Goal: Task Accomplishment & Management: Use online tool/utility

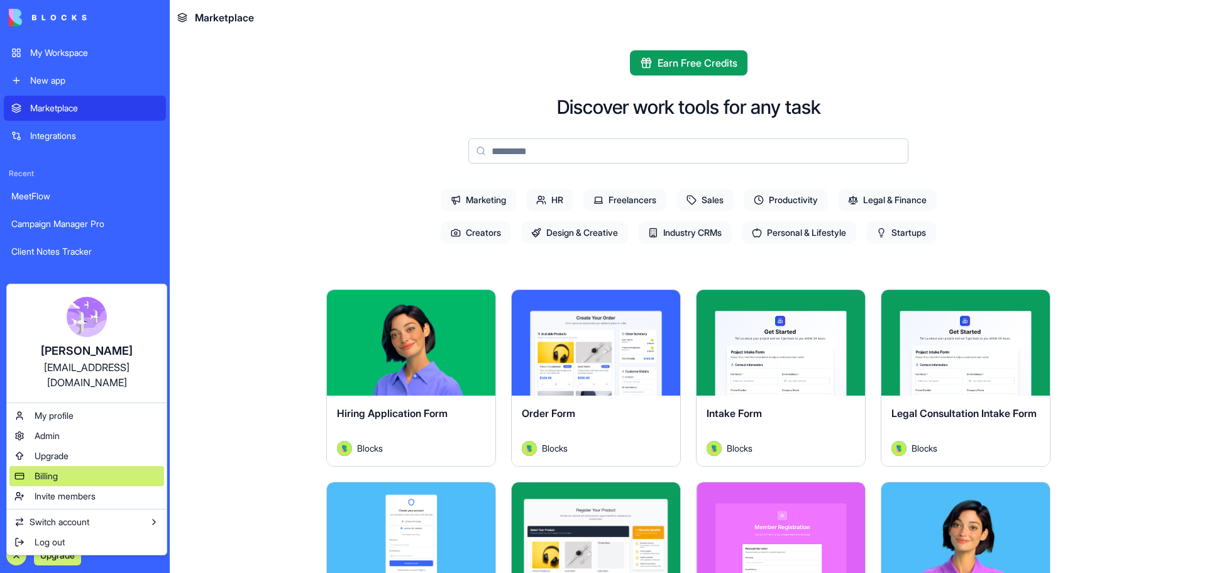
click at [45, 470] on span "Billing" at bounding box center [46, 476] width 23 height 13
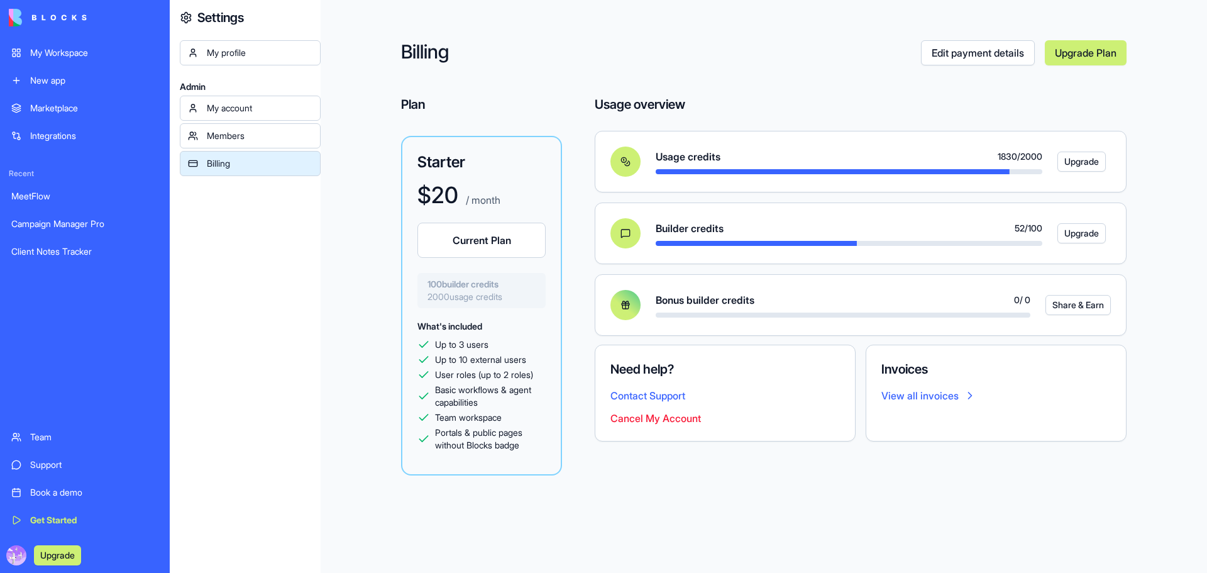
click at [74, 255] on div "Client Notes Tracker" at bounding box center [84, 251] width 147 height 13
click at [63, 252] on div "Client Notes Tracker" at bounding box center [84, 251] width 147 height 13
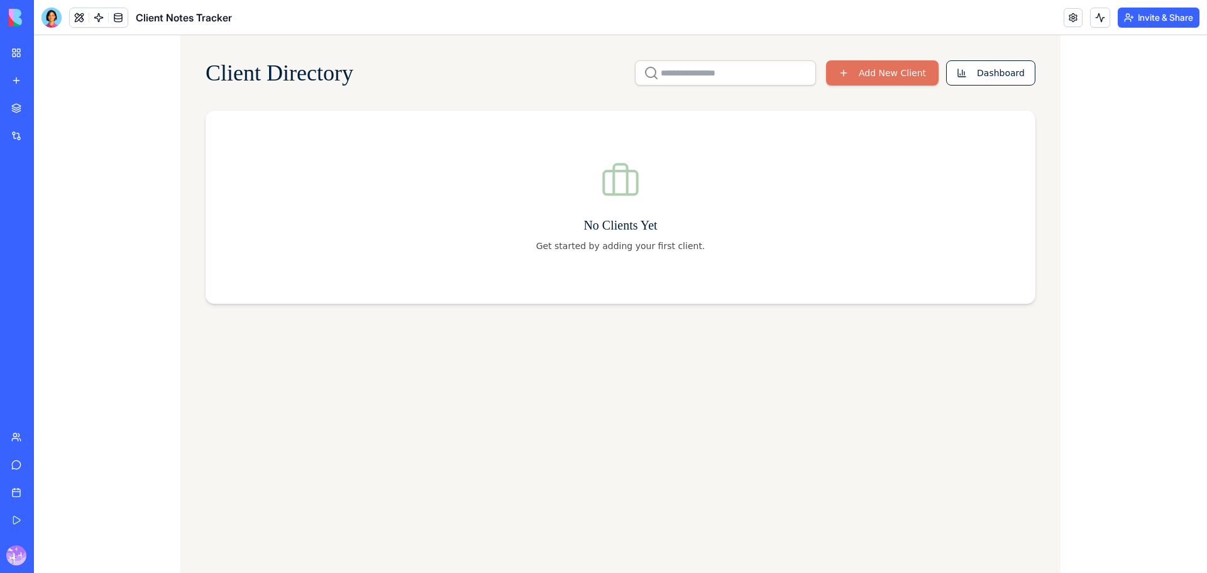
click at [19, 55] on link "My Workspace" at bounding box center [29, 52] width 50 height 25
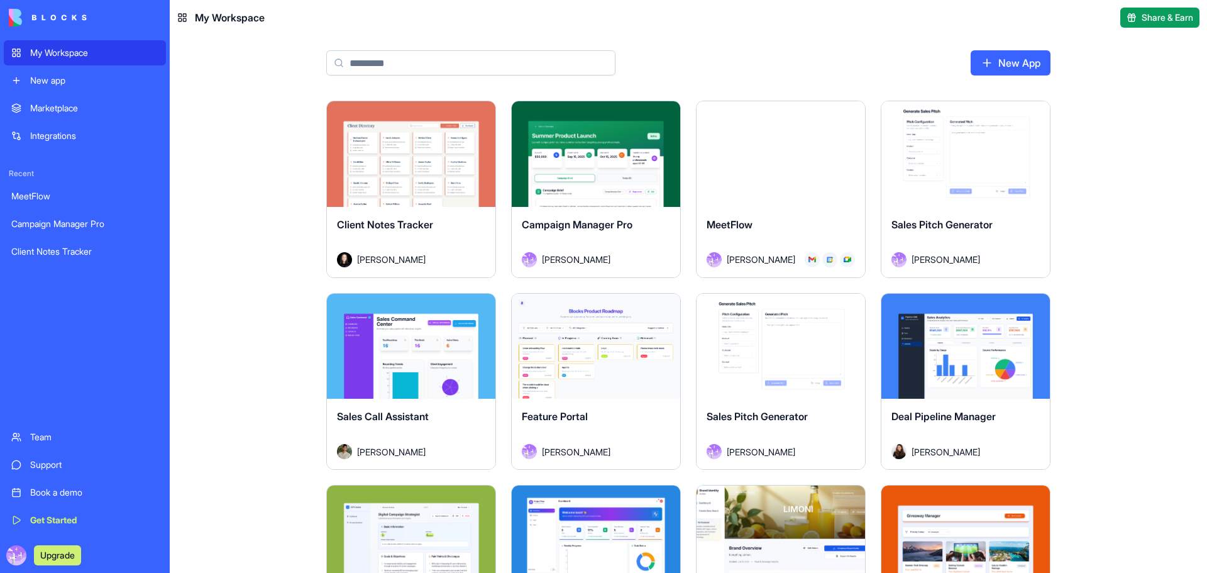
click at [766, 186] on div "Launch" at bounding box center [780, 154] width 168 height 106
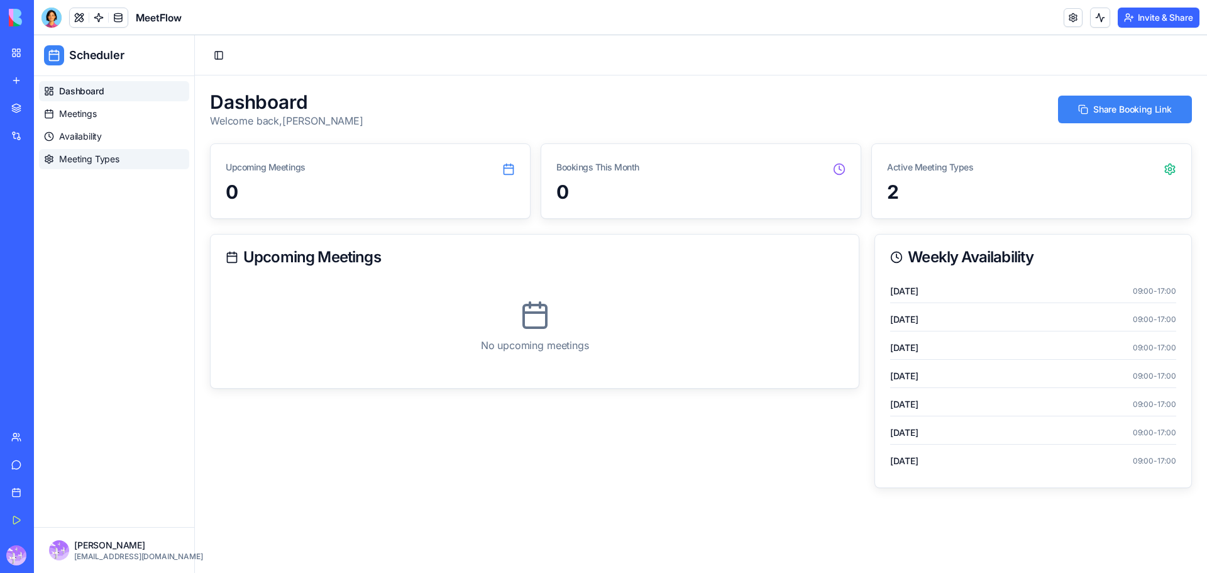
click at [86, 160] on span "Meeting Types" at bounding box center [89, 159] width 60 height 13
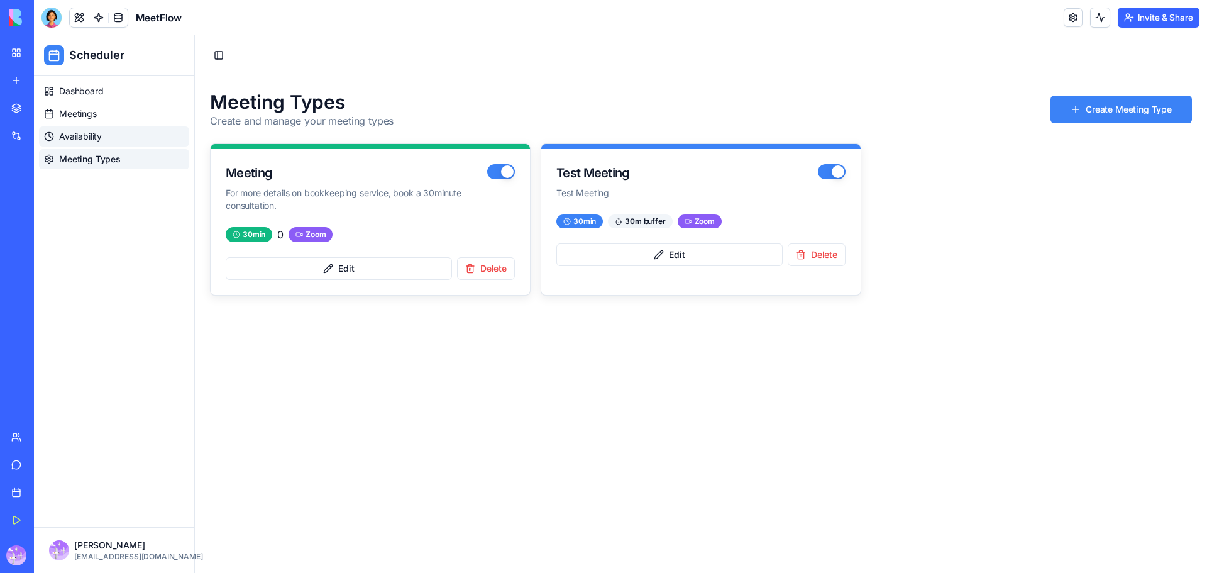
click at [72, 141] on span "Availability" at bounding box center [80, 136] width 43 height 13
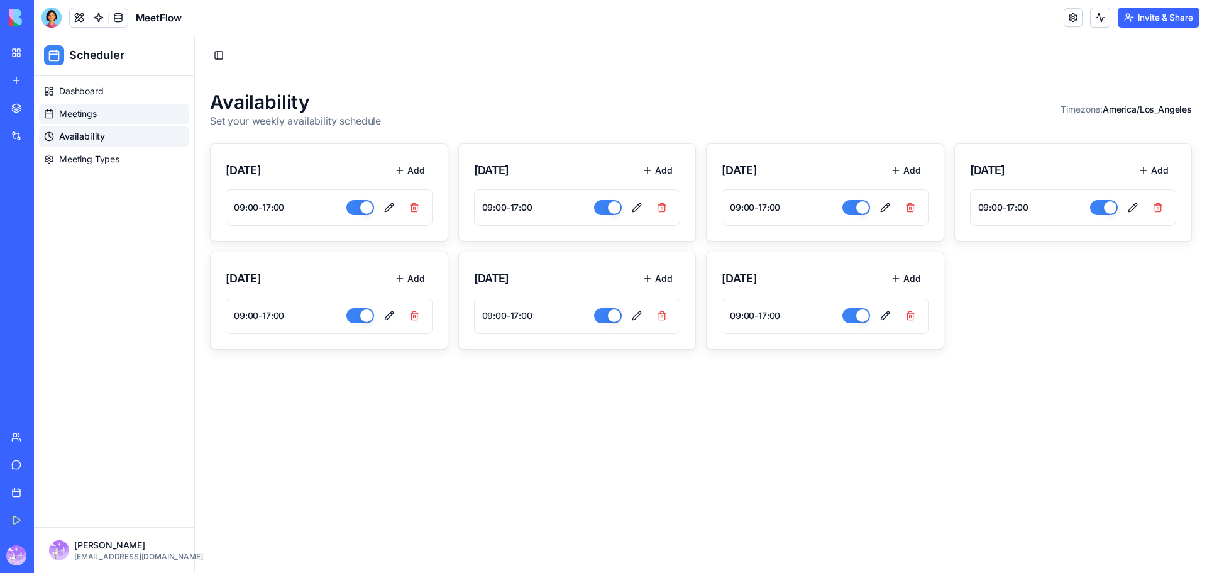
click at [73, 116] on span "Meetings" at bounding box center [78, 113] width 38 height 13
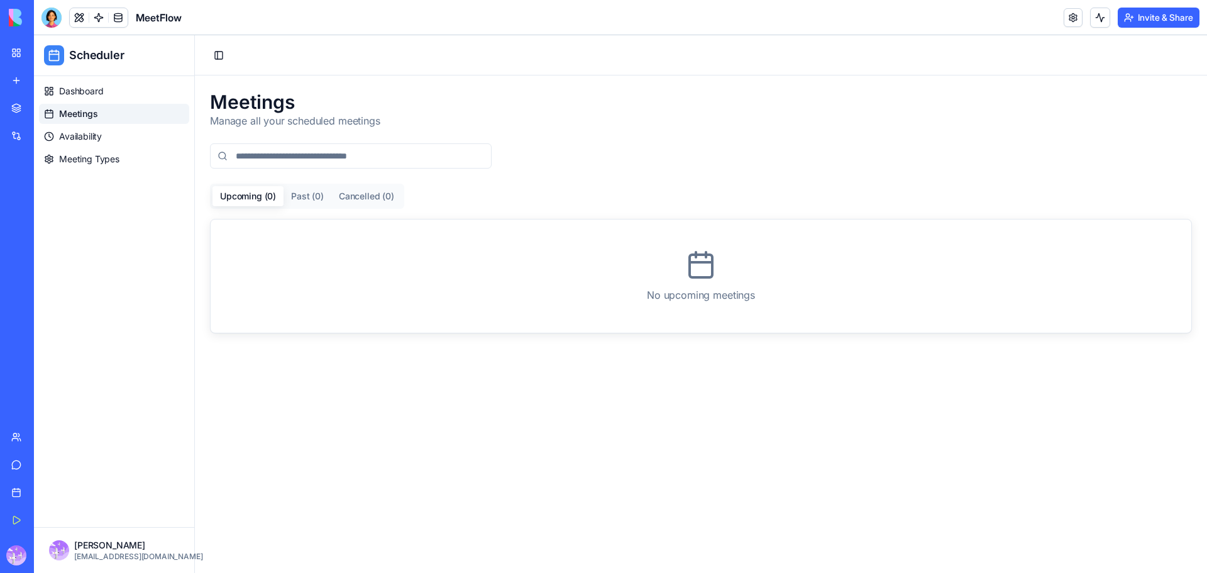
click at [1155, 21] on button "Invite & Share" at bounding box center [1159, 18] width 82 height 20
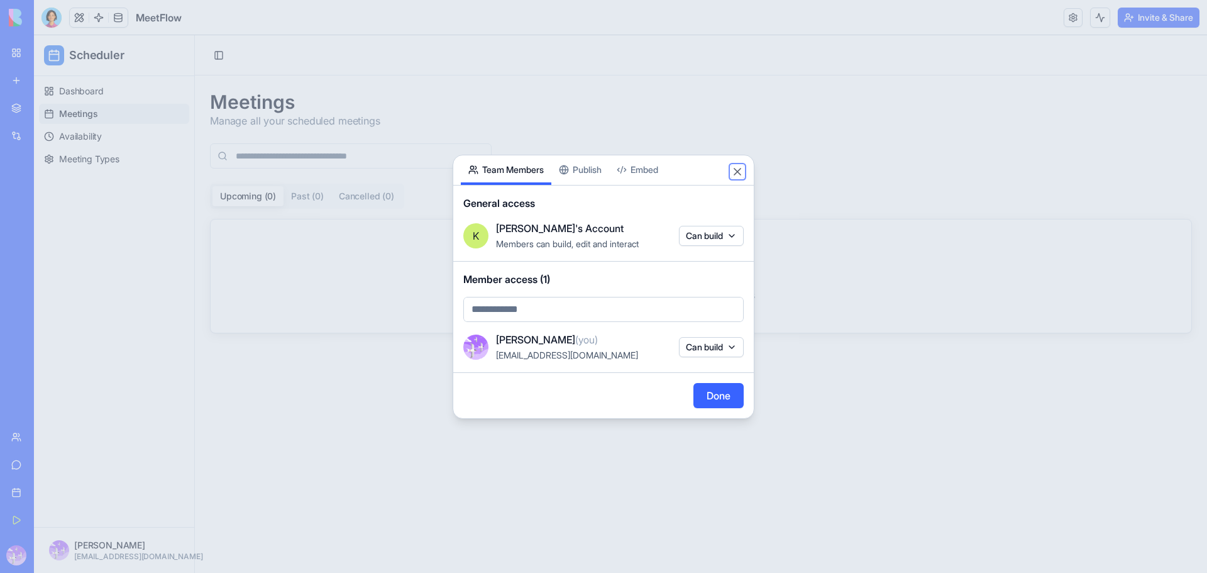
click at [740, 170] on button "Close" at bounding box center [737, 171] width 13 height 13
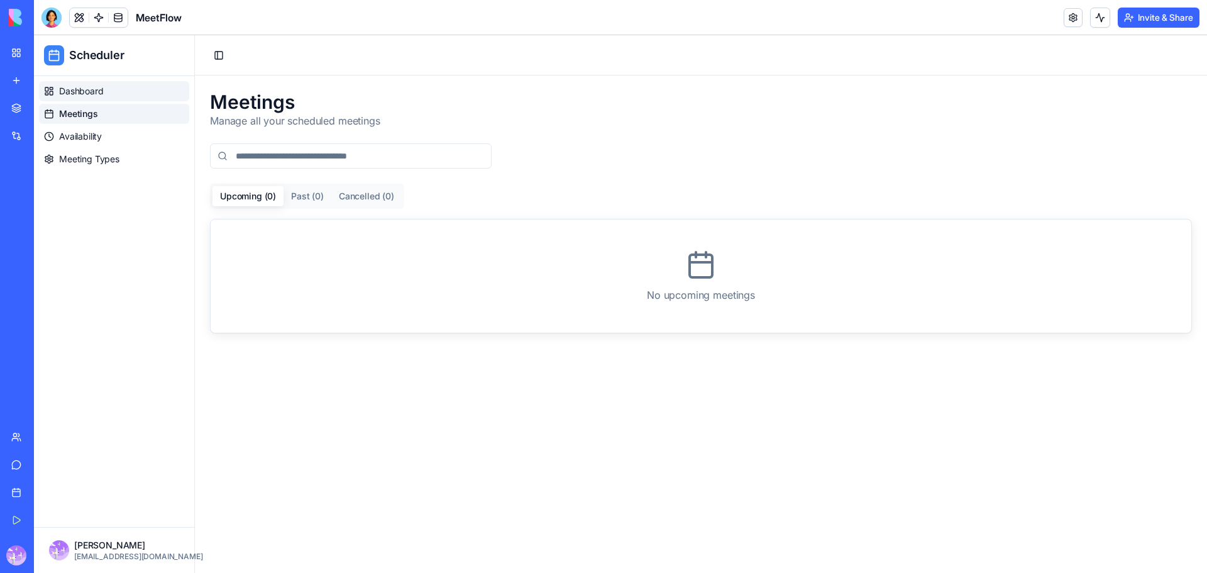
click at [109, 86] on link "Dashboard" at bounding box center [114, 91] width 150 height 20
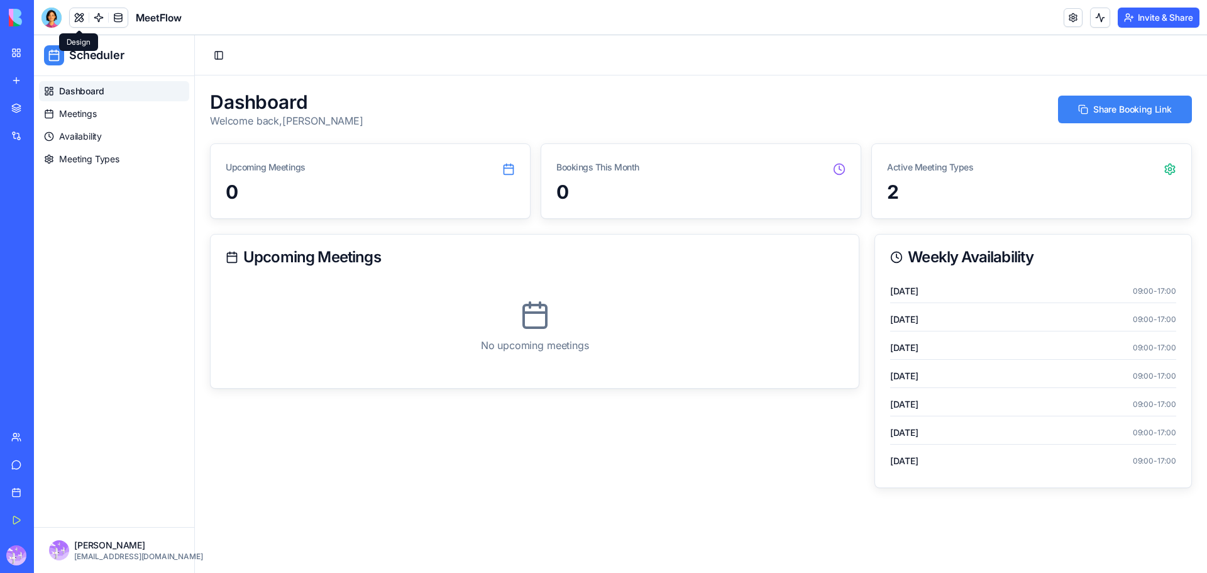
click at [82, 15] on button at bounding box center [79, 17] width 19 height 19
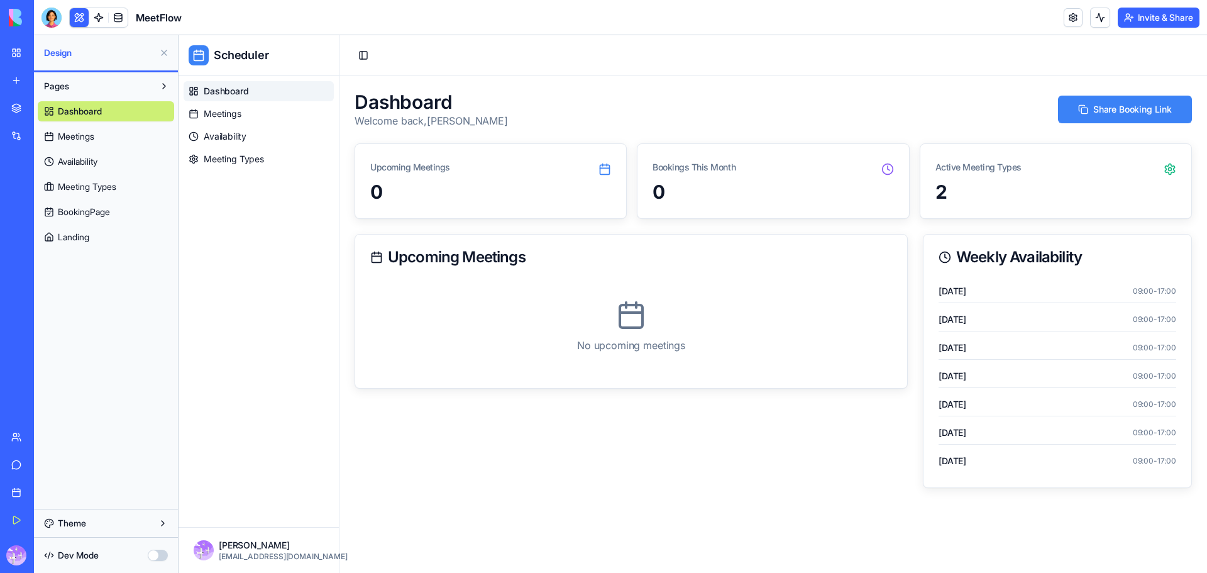
click at [73, 231] on span "Landing" at bounding box center [73, 237] width 31 height 13
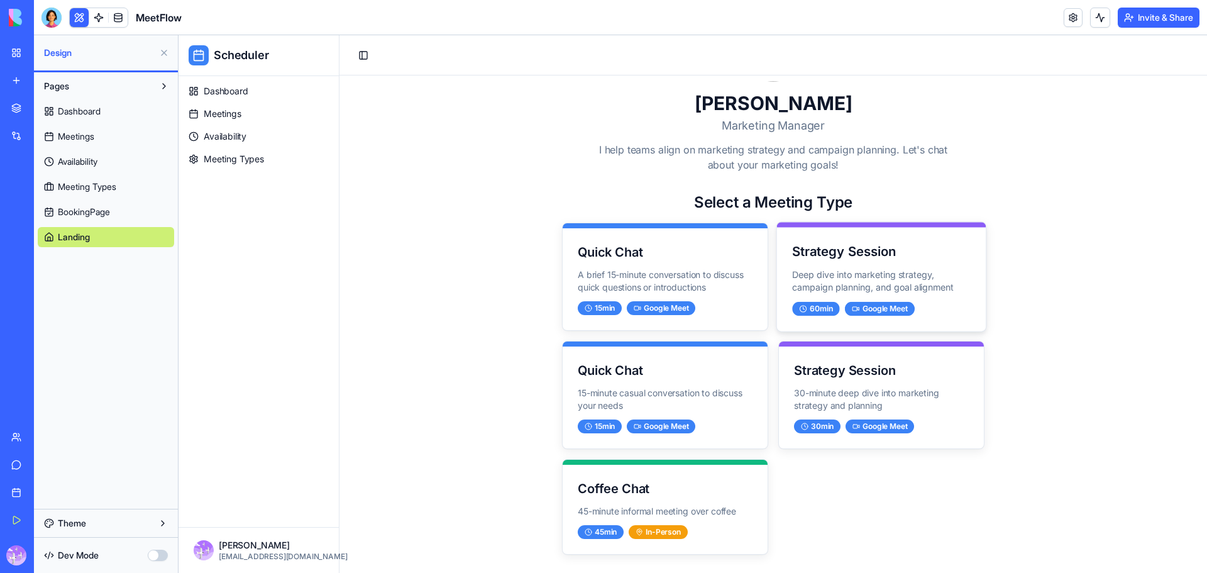
scroll to position [126, 0]
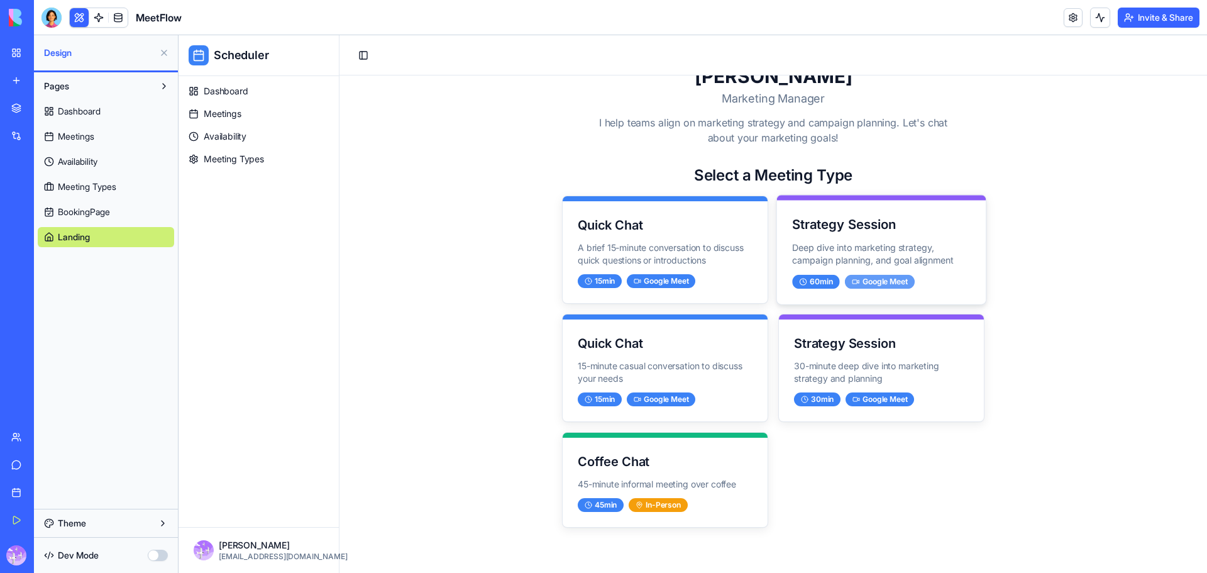
click at [882, 285] on div "Google Meet" at bounding box center [880, 282] width 70 height 14
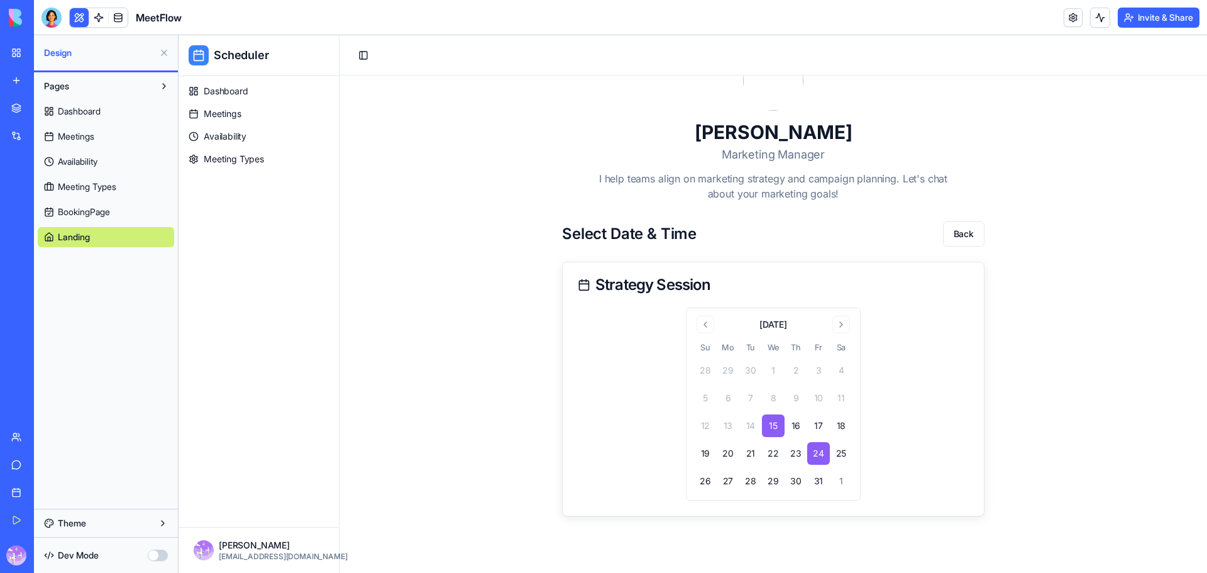
click at [820, 448] on button "24" at bounding box center [818, 453] width 23 height 23
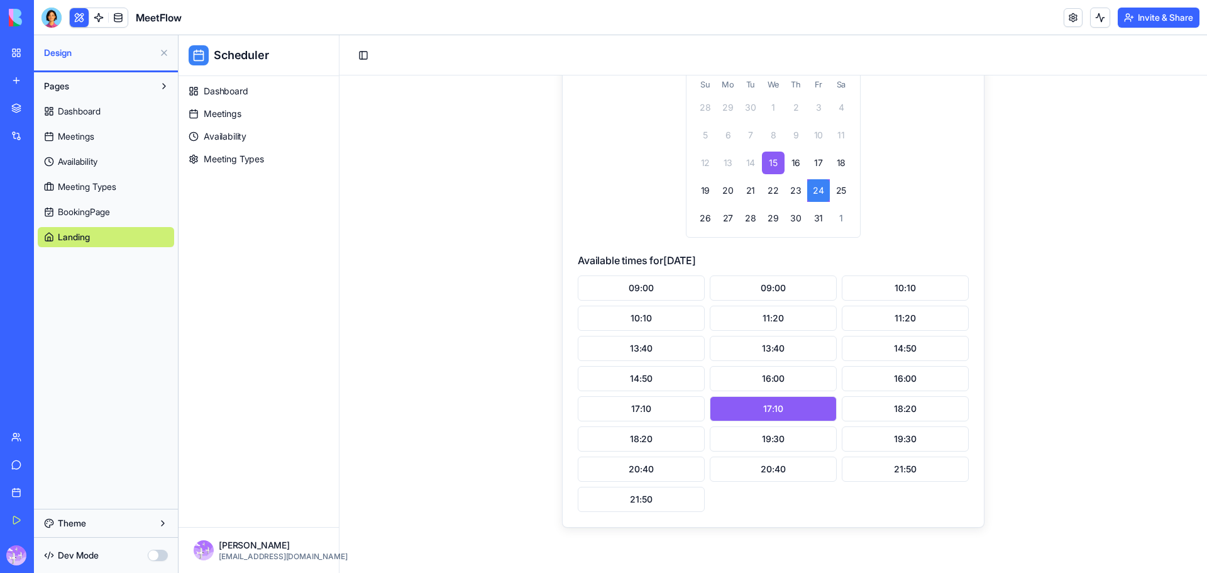
click at [788, 417] on button "17:10" at bounding box center [773, 408] width 127 height 25
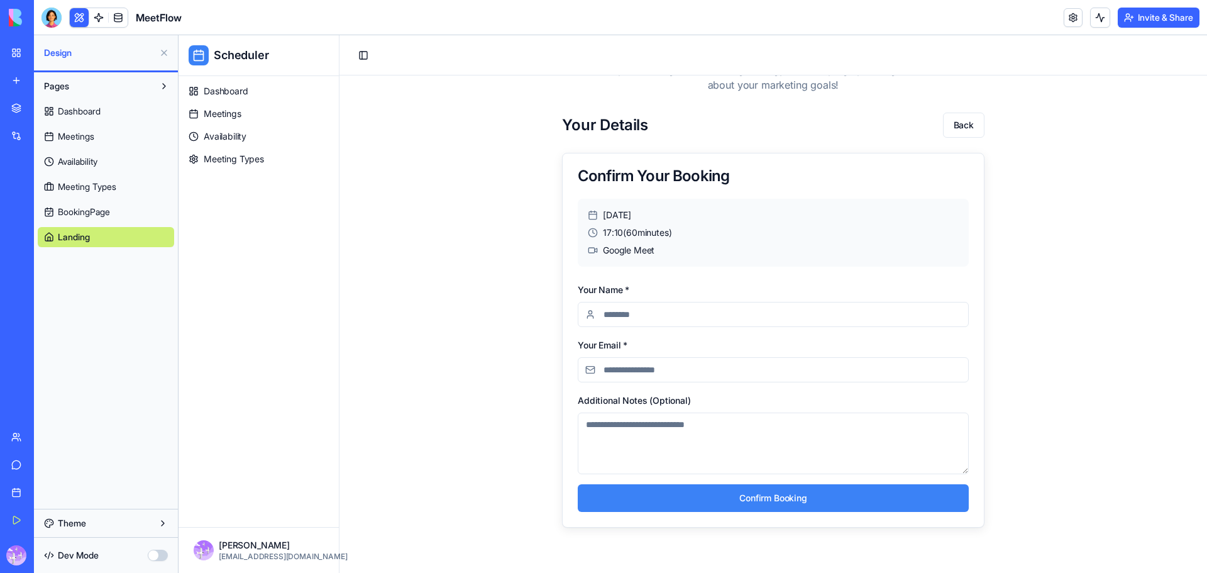
scroll to position [179, 0]
click at [644, 314] on input "Your Name *" at bounding box center [773, 314] width 391 height 25
type input "***"
click at [647, 382] on form "Your Name * *** Your Email * Additional Notes (Optional) Confirm Booking" at bounding box center [773, 397] width 391 height 230
click at [648, 365] on input "Your Email *" at bounding box center [773, 369] width 391 height 25
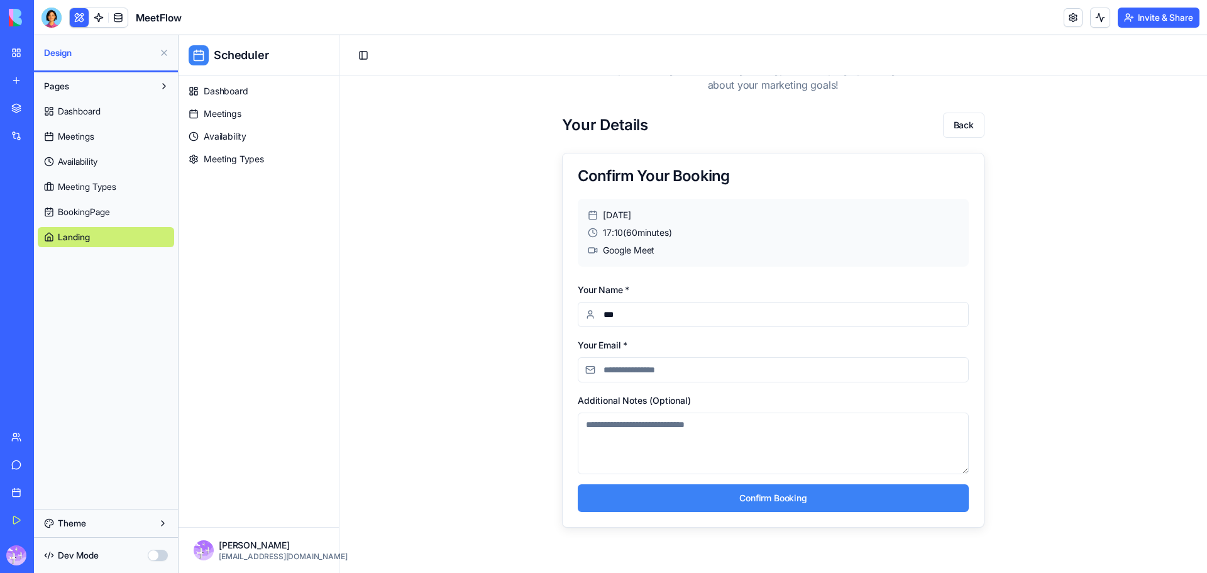
type input "**********"
click at [637, 423] on textarea "Additional Notes (Optional)" at bounding box center [773, 443] width 391 height 62
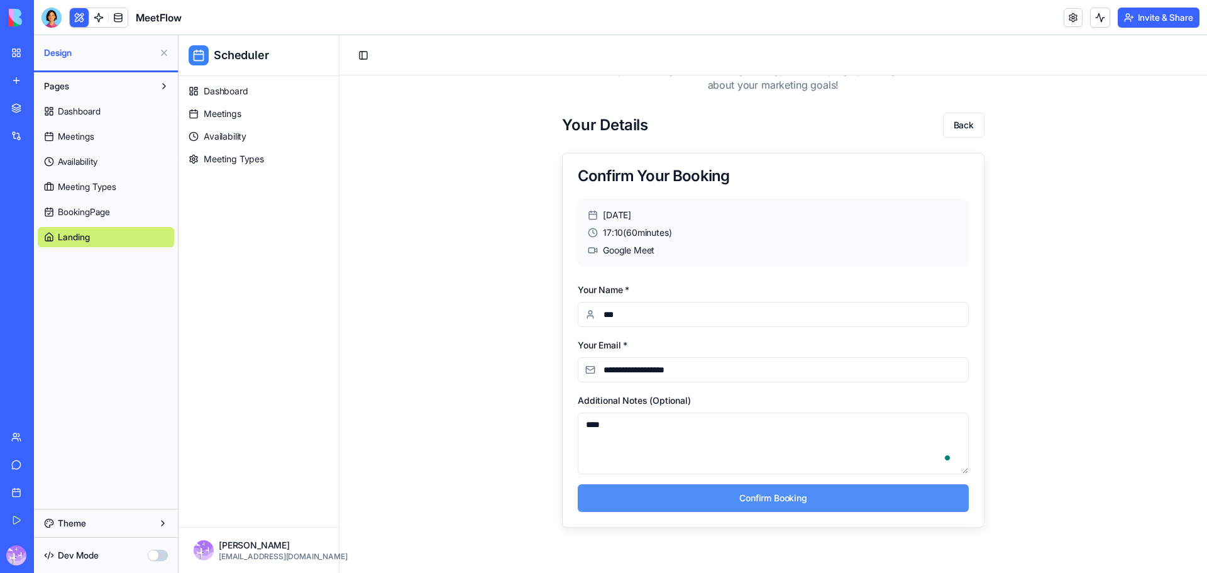
type textarea "****"
click at [764, 493] on button "Confirm Booking" at bounding box center [773, 498] width 391 height 28
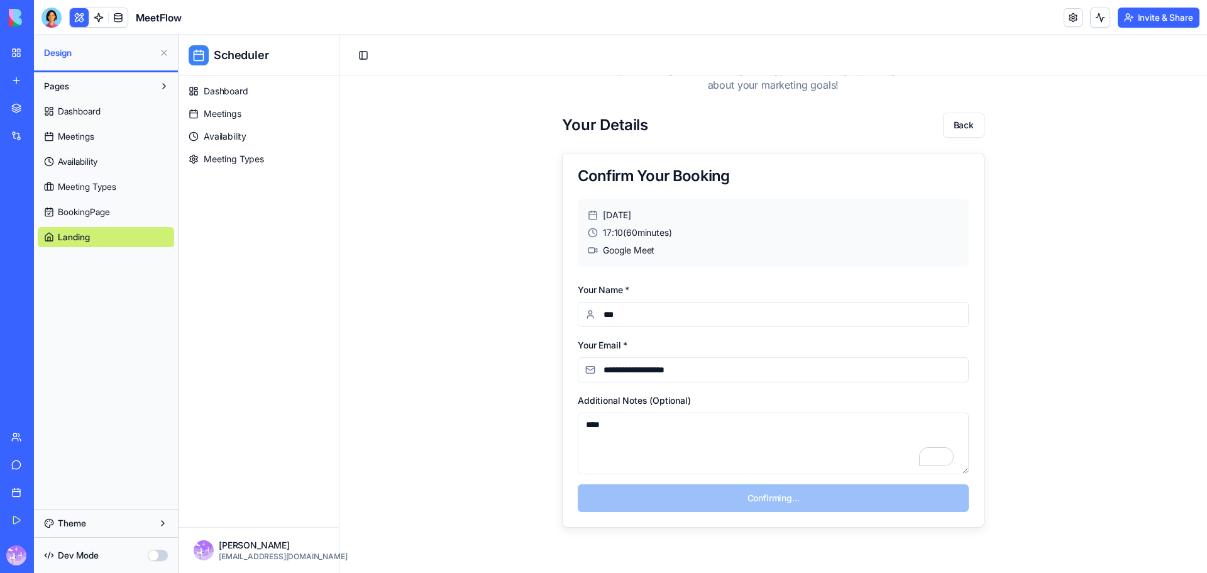
drag, startPoint x: 773, startPoint y: 498, endPoint x: 867, endPoint y: 509, distance: 94.3
click at [776, 498] on form "**********" at bounding box center [773, 397] width 391 height 230
click at [1031, 497] on div "**********" at bounding box center [773, 234] width 837 height 646
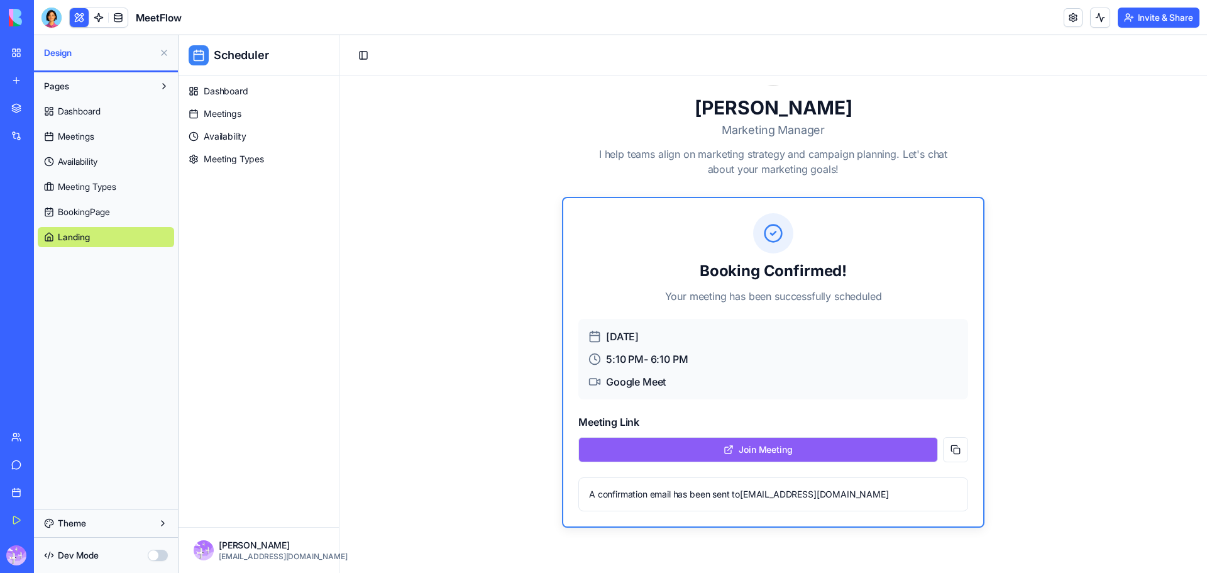
click at [832, 449] on button "Join Meeting" at bounding box center [758, 449] width 360 height 25
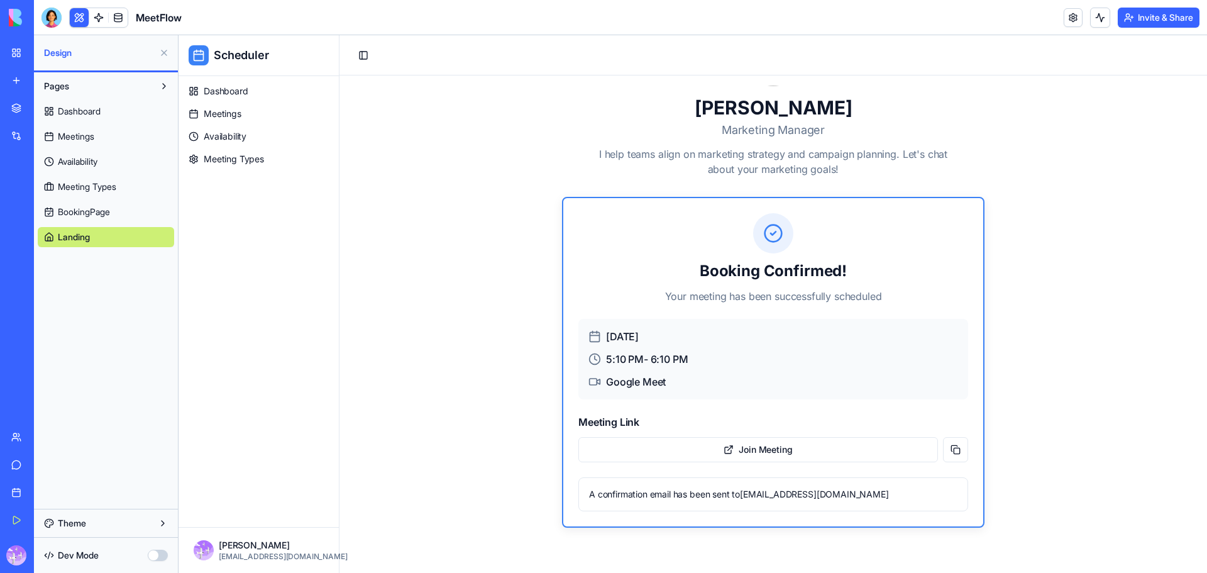
click at [669, 496] on div "A confirmation email has been sent to [EMAIL_ADDRESS][DOMAIN_NAME]" at bounding box center [773, 494] width 368 height 13
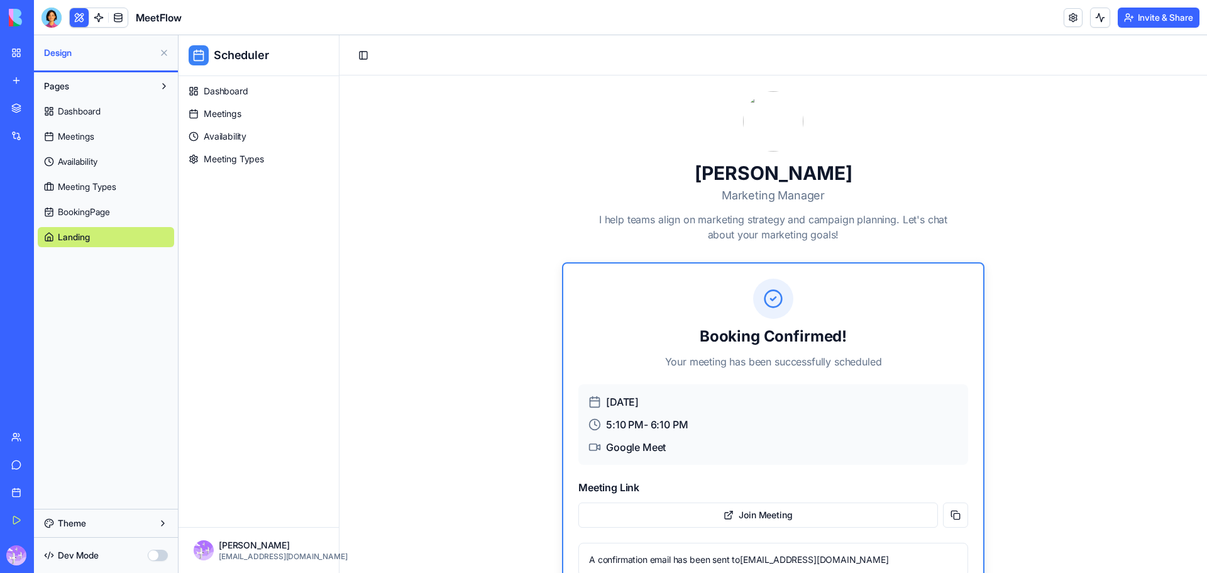
scroll to position [0, 0]
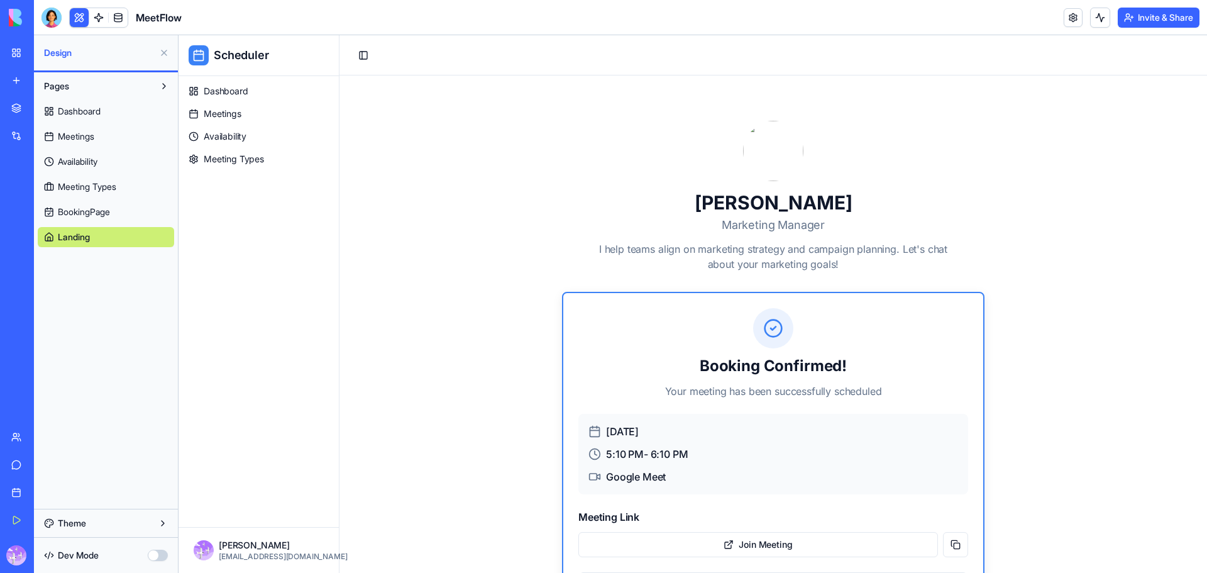
click at [96, 117] on span "Dashboard" at bounding box center [79, 111] width 43 height 13
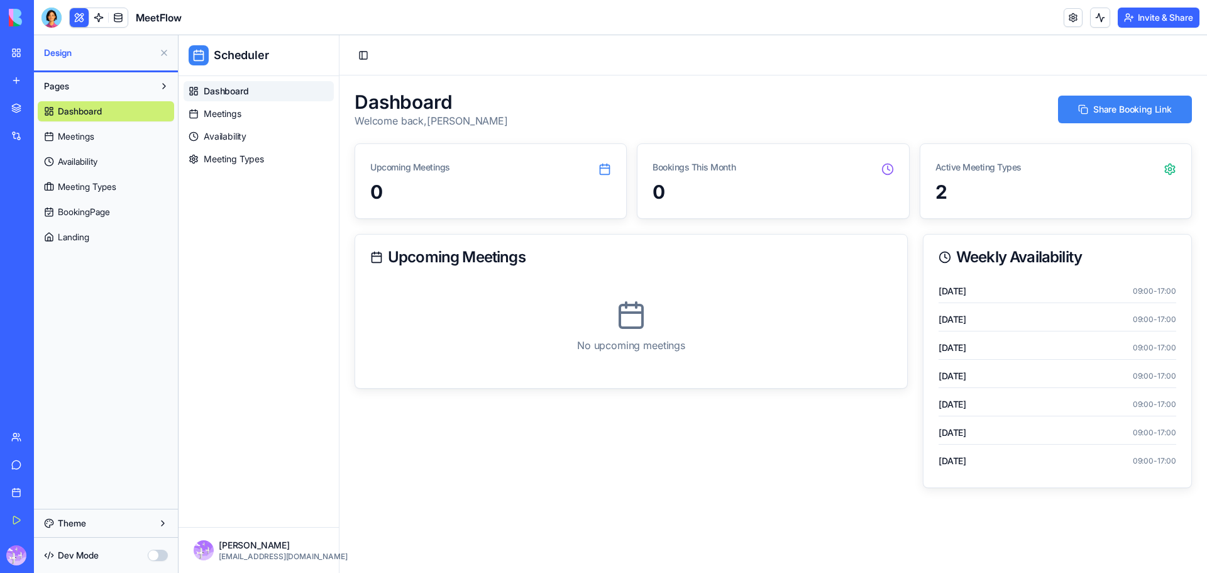
click at [87, 138] on span "Meetings" at bounding box center [76, 136] width 36 height 13
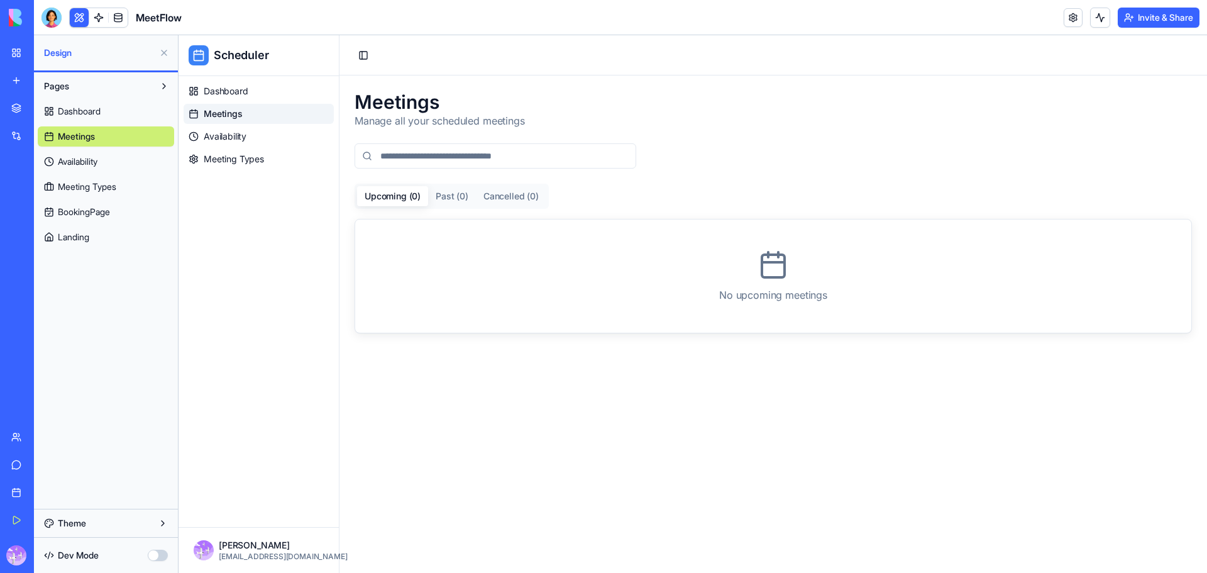
click at [84, 163] on span "Availability" at bounding box center [78, 161] width 40 height 13
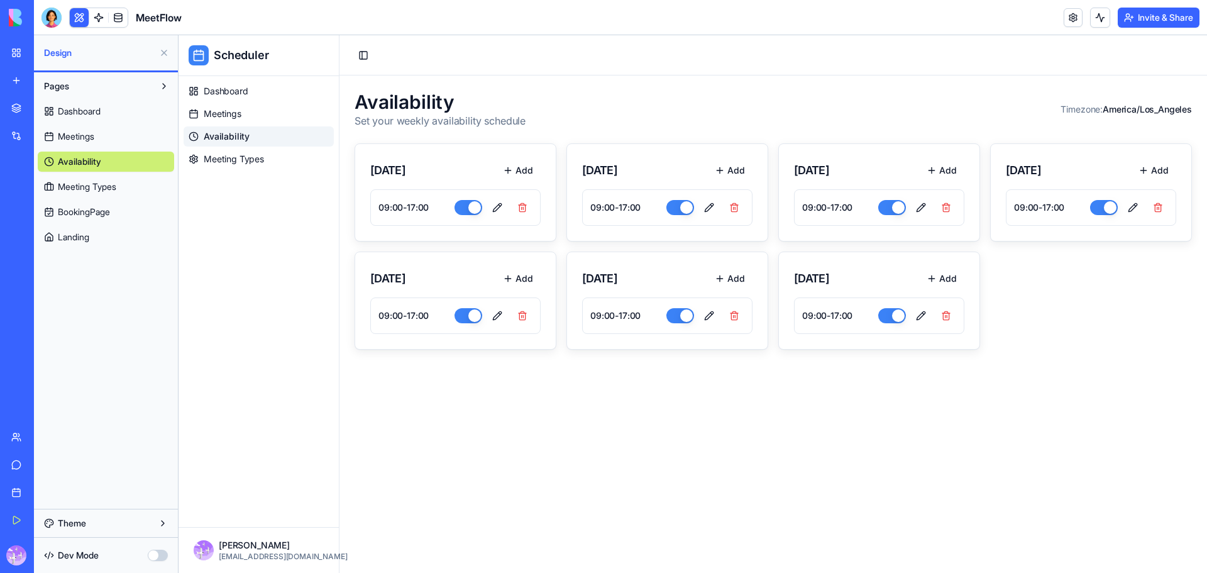
click at [89, 185] on span "Meeting Types" at bounding box center [87, 186] width 58 height 13
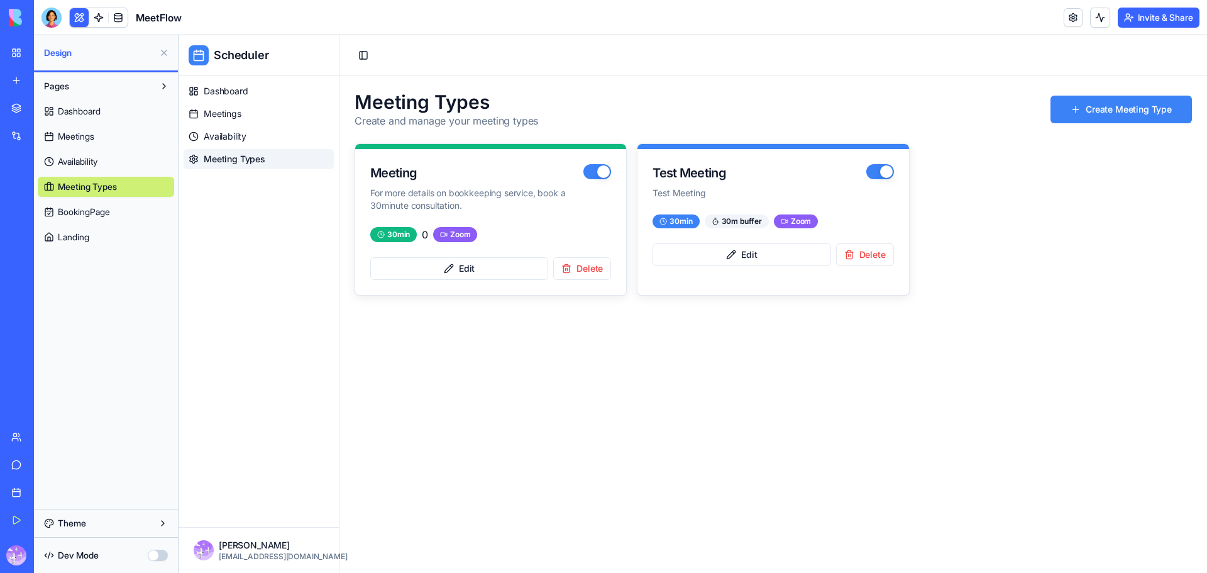
click at [91, 212] on span "BookingPage" at bounding box center [84, 212] width 52 height 13
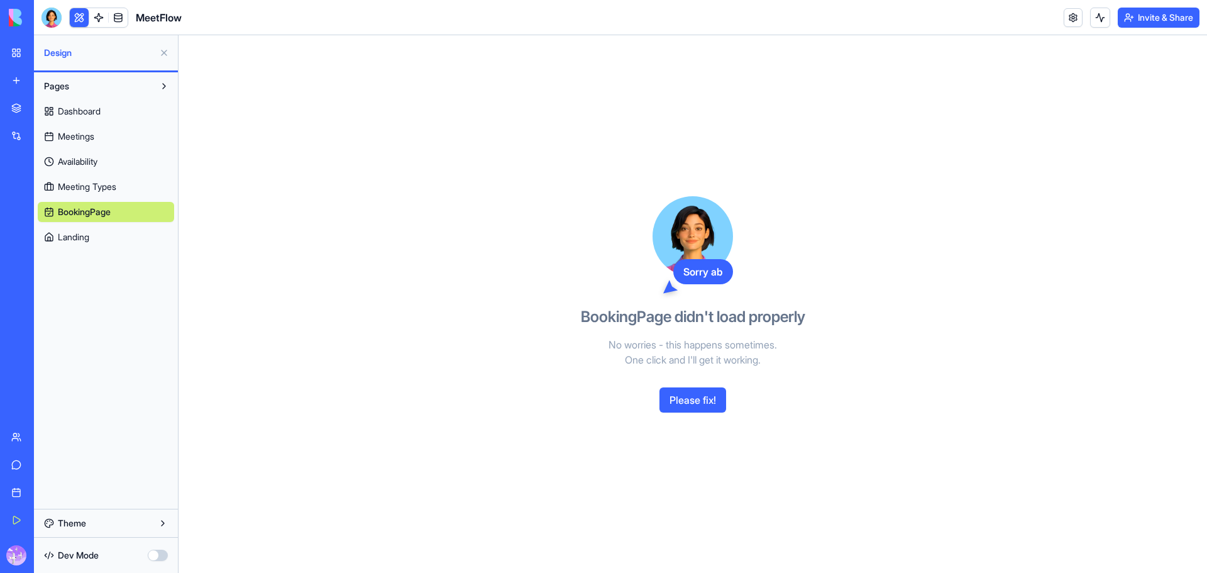
click at [88, 234] on span "Landing" at bounding box center [73, 237] width 31 height 13
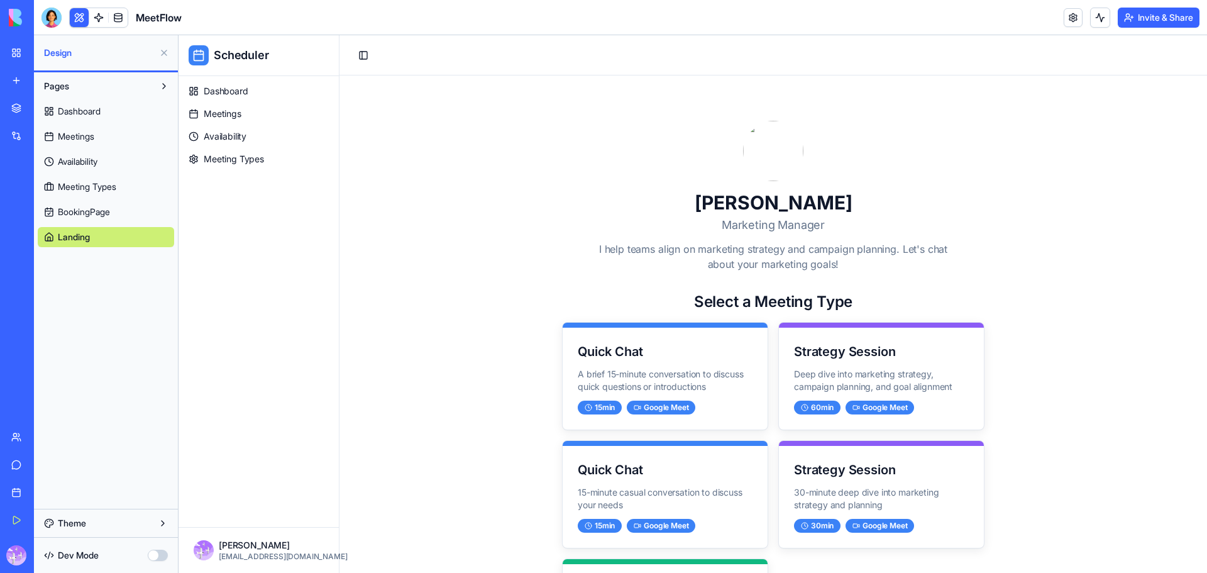
click at [86, 115] on span "Dashboard" at bounding box center [79, 111] width 43 height 13
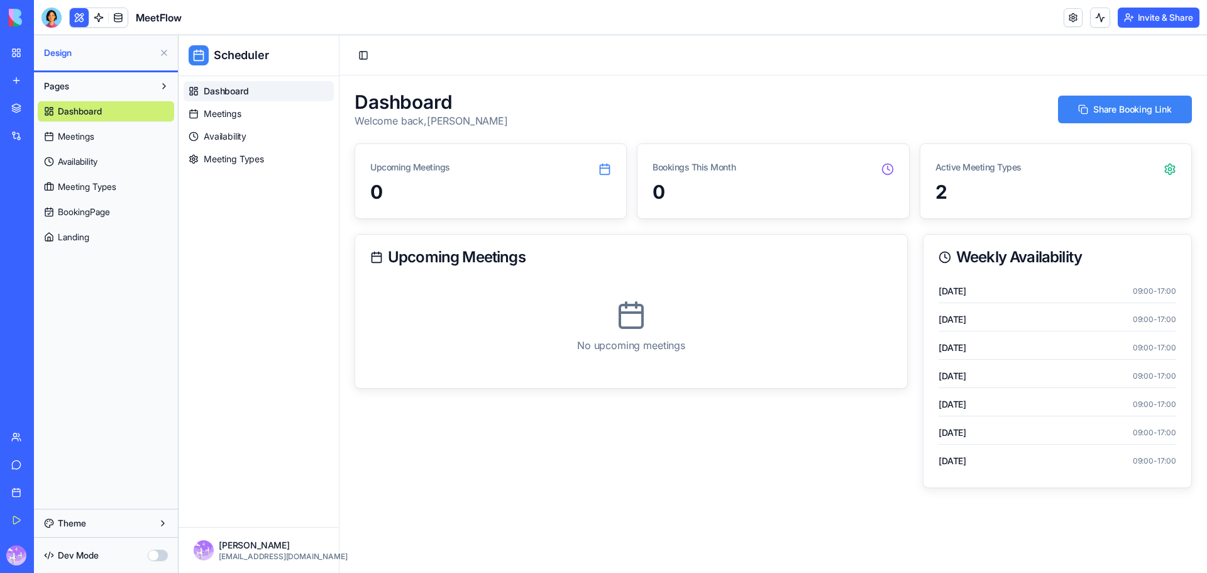
click at [14, 55] on link "My Workspace" at bounding box center [29, 52] width 50 height 25
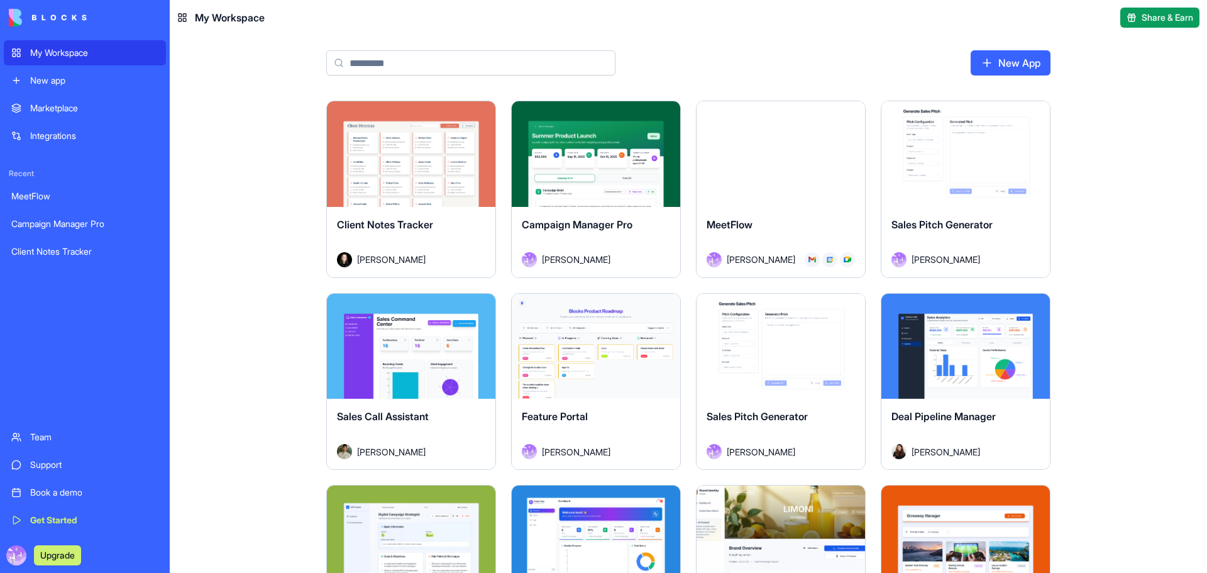
click at [55, 113] on div "Marketplace" at bounding box center [94, 108] width 128 height 13
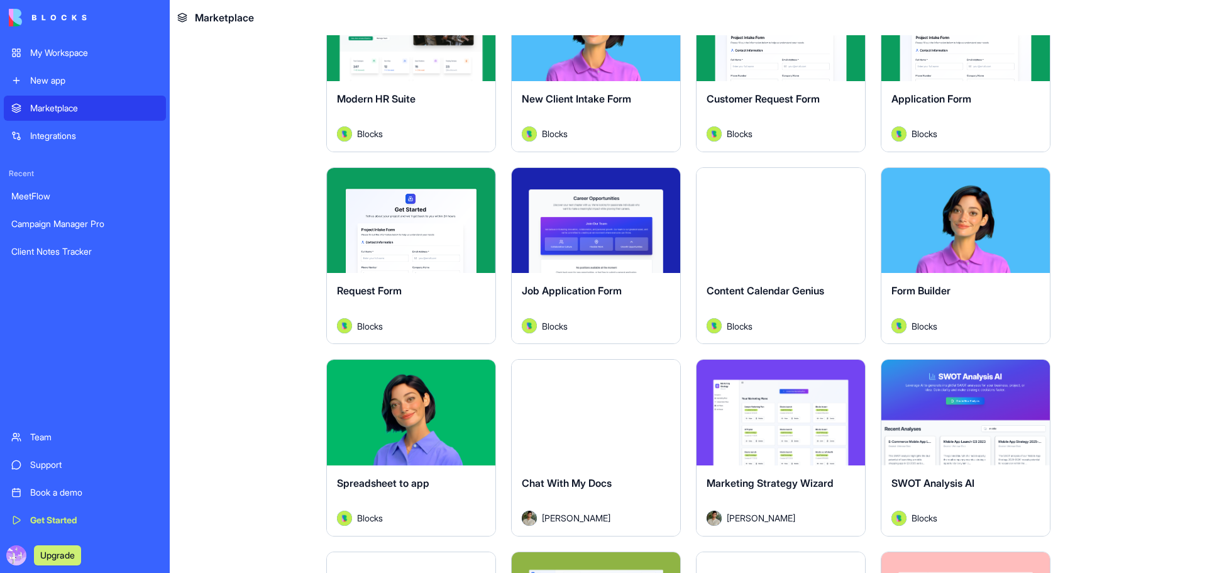
scroll to position [1614, 0]
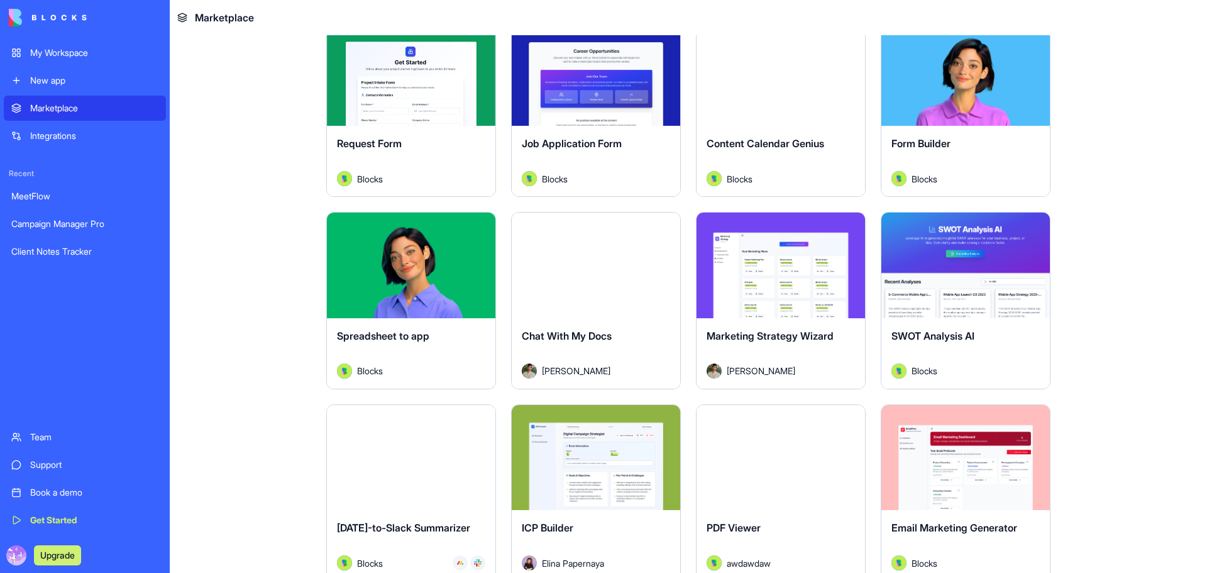
click at [950, 133] on div "Form Builder Blocks" at bounding box center [965, 161] width 168 height 70
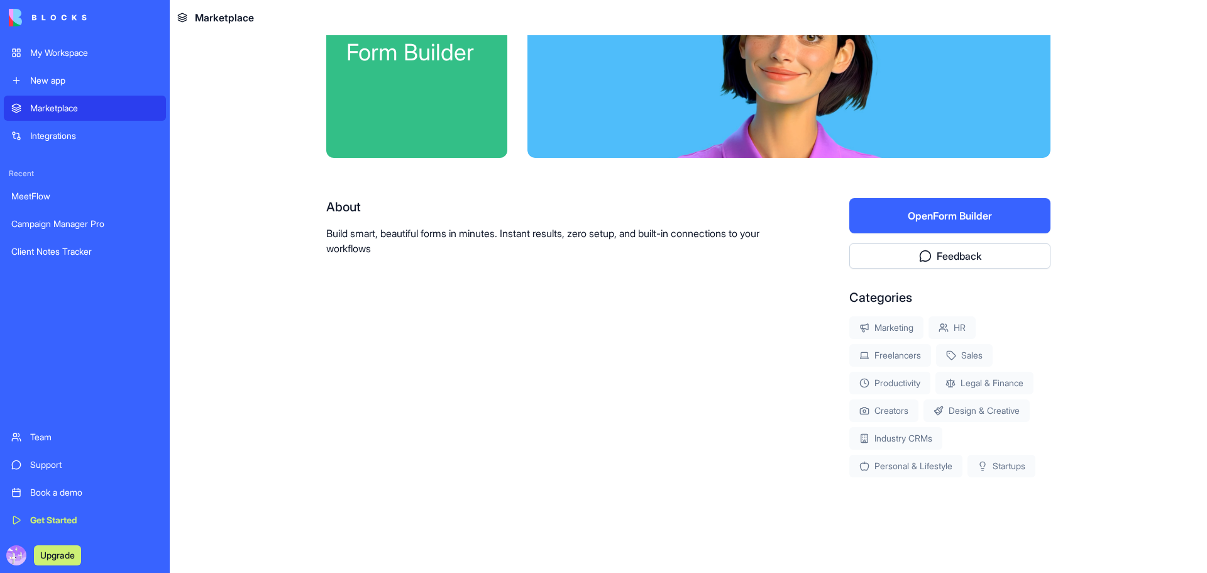
scroll to position [94, 0]
click at [953, 107] on div at bounding box center [788, 57] width 523 height 201
click at [941, 220] on button "Open Form Builder" at bounding box center [949, 215] width 201 height 35
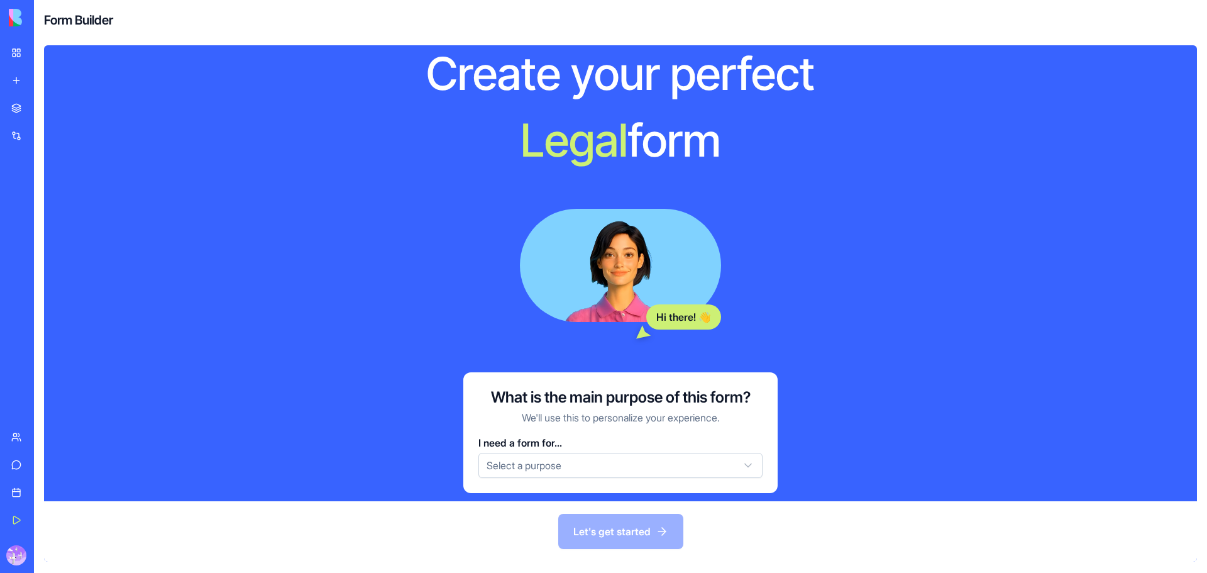
scroll to position [72, 0]
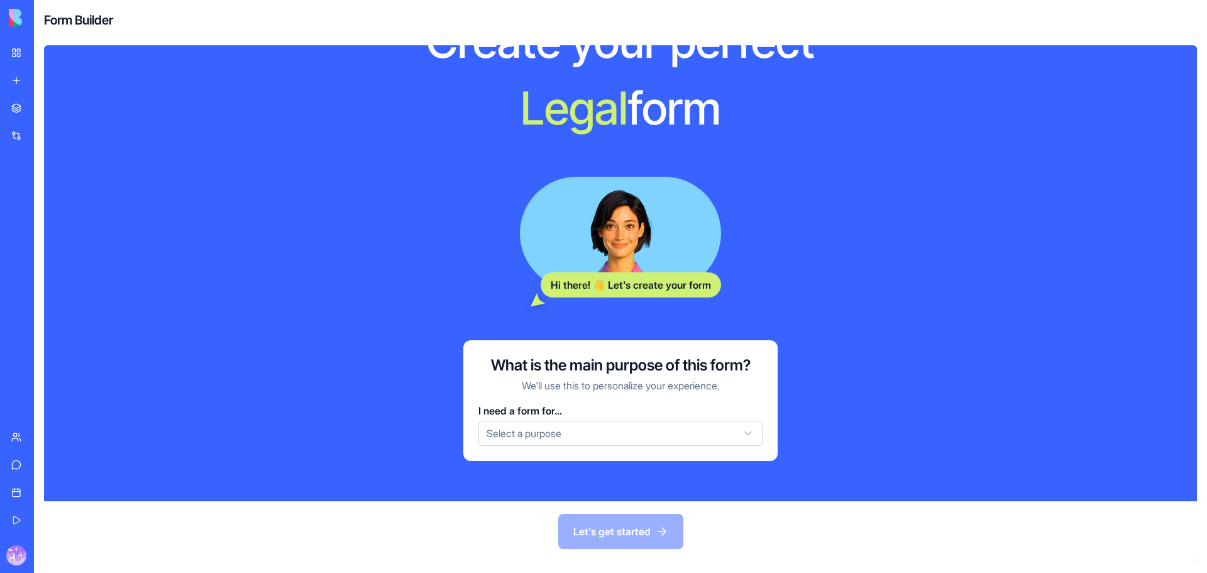
click at [637, 432] on html "My Workspace New app Marketplace Integrations Recent MeetFlow Campaign Manager …" at bounding box center [603, 286] width 1207 height 573
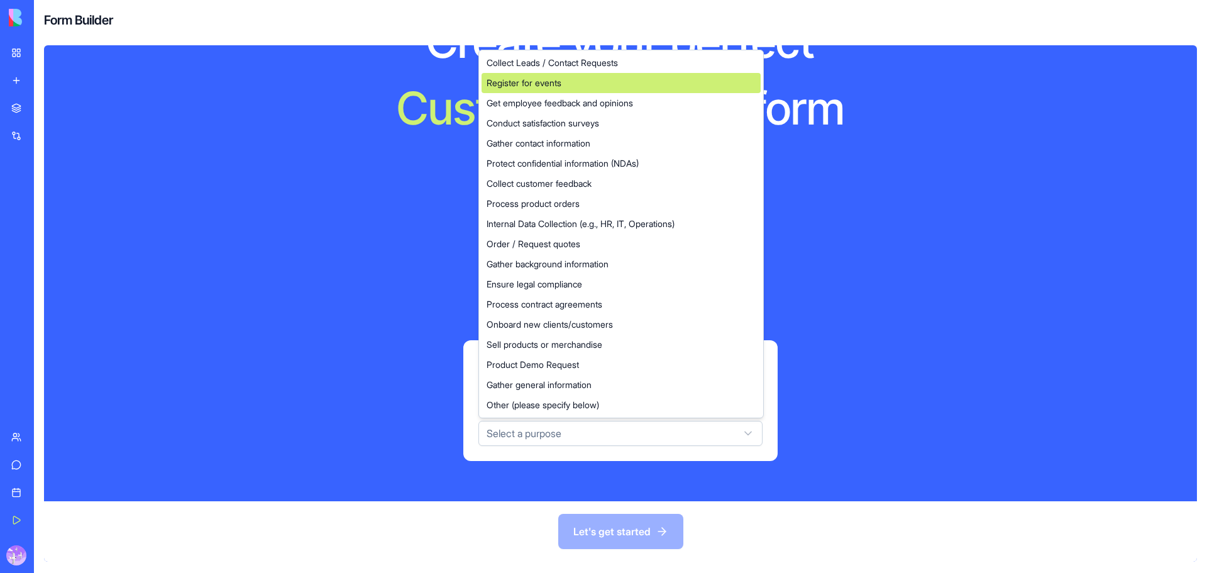
click at [577, 84] on div "Register for events" at bounding box center [620, 83] width 279 height 20
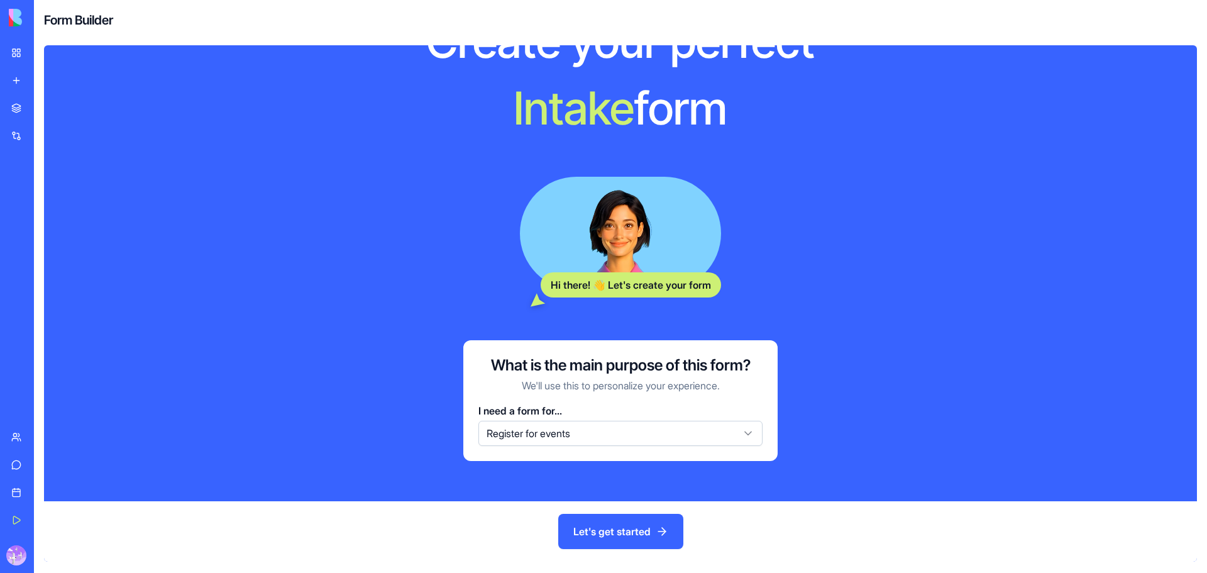
drag, startPoint x: 577, startPoint y: 84, endPoint x: 866, endPoint y: 390, distance: 421.5
click at [866, 390] on div "Create your perfect I n t a k e form Hi there! 👋 Let's create your form What is…" at bounding box center [620, 237] width 563 height 448
click at [627, 539] on button "Let's get started" at bounding box center [620, 531] width 125 height 35
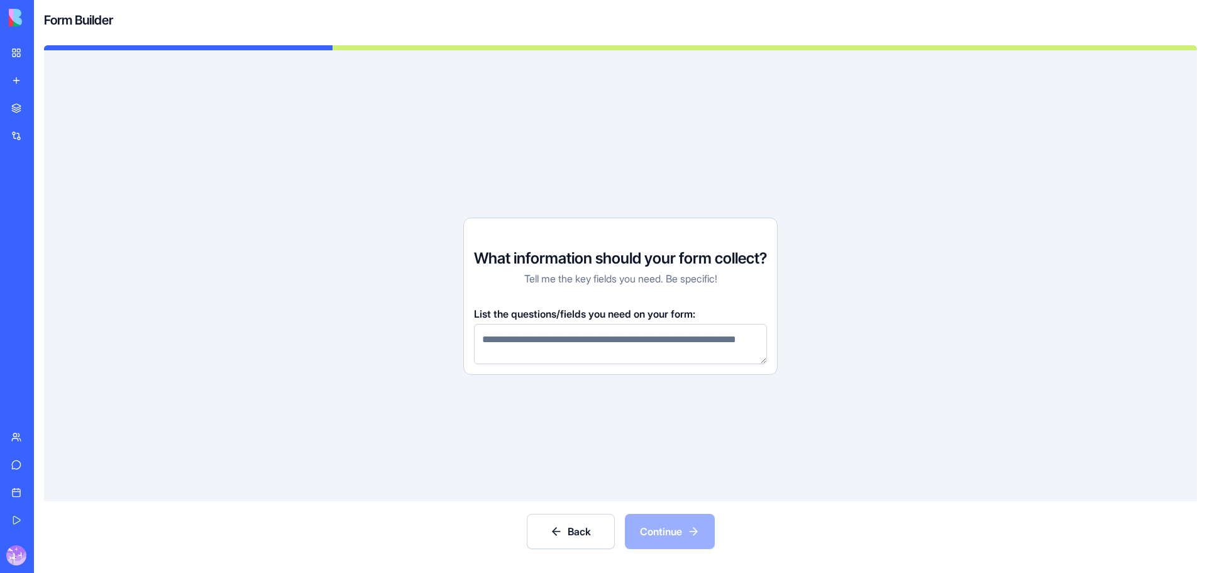
click at [580, 522] on button "Back" at bounding box center [571, 531] width 88 height 35
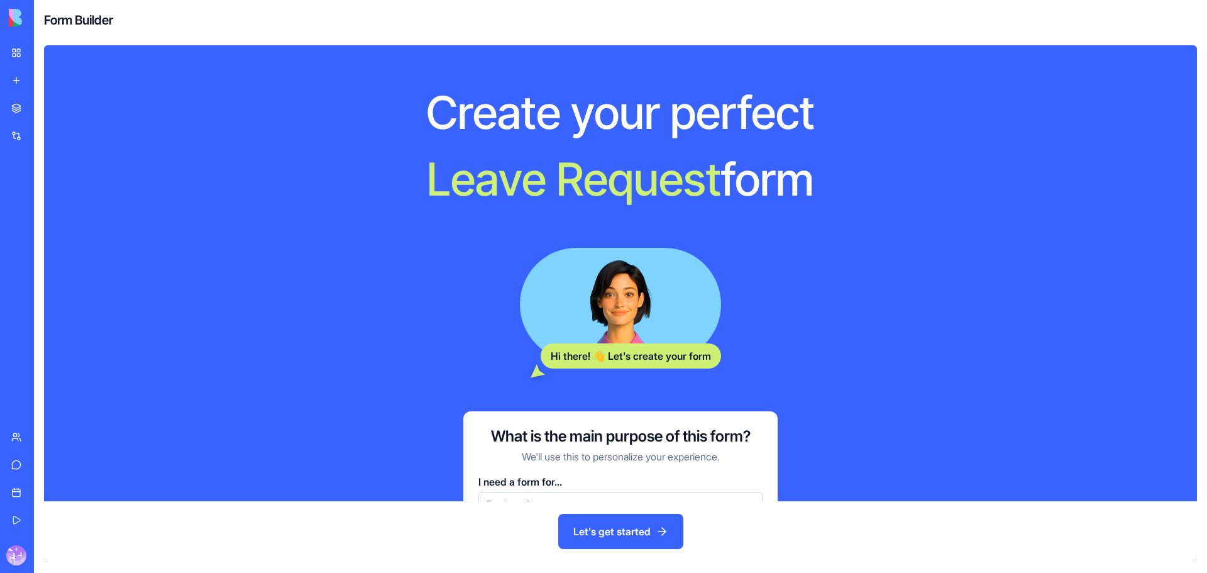
scroll to position [0, 0]
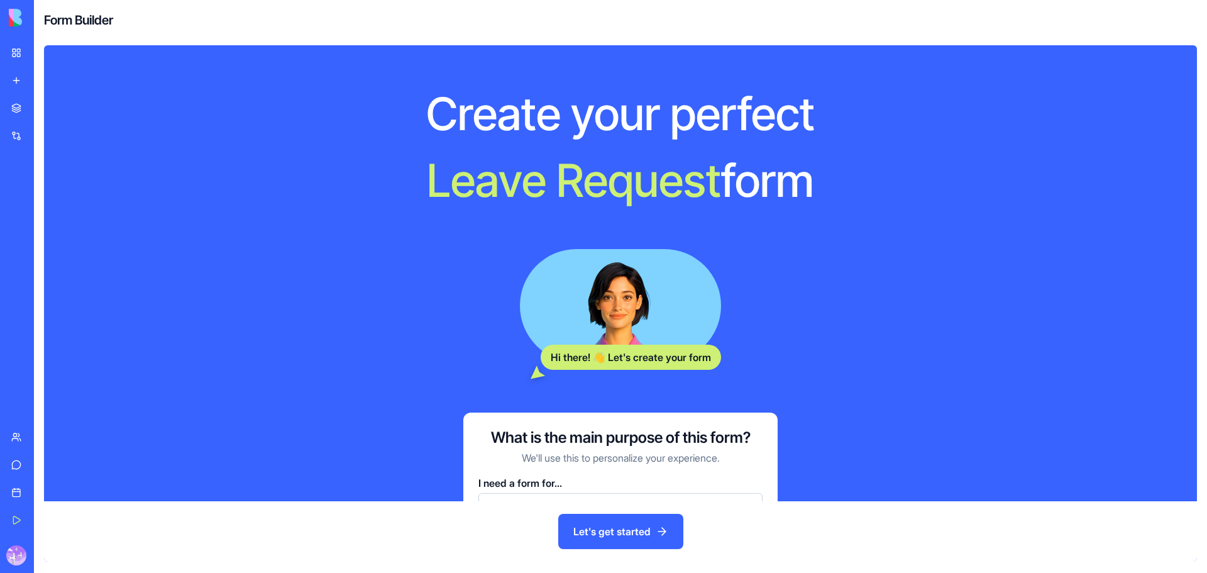
click at [23, 108] on link "Marketplace" at bounding box center [29, 108] width 50 height 25
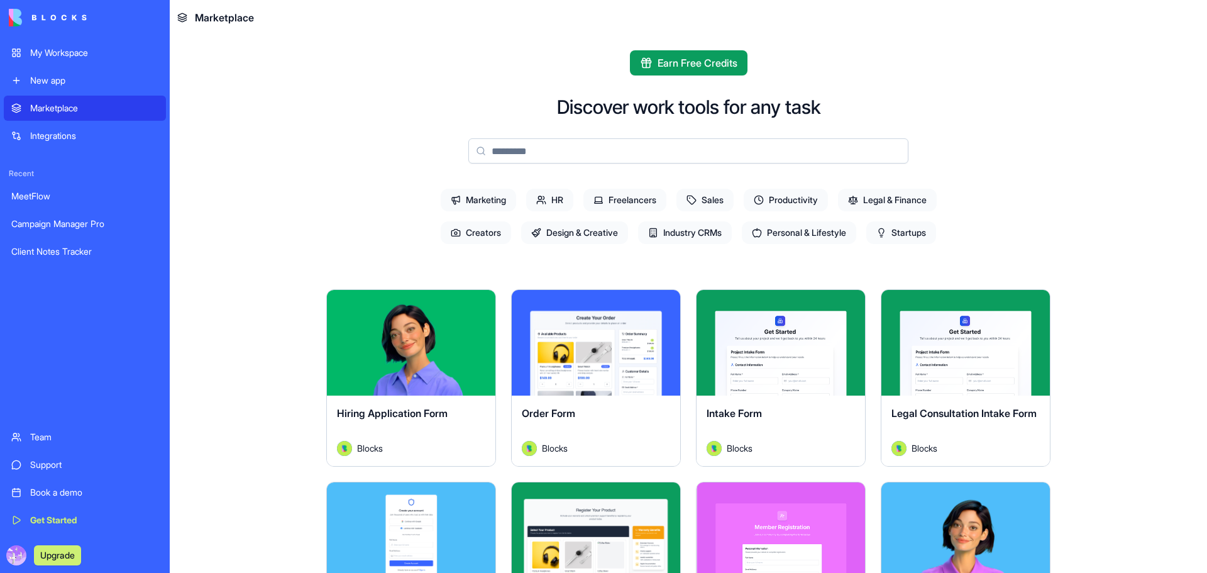
click at [77, 107] on div "Marketplace" at bounding box center [94, 108] width 128 height 13
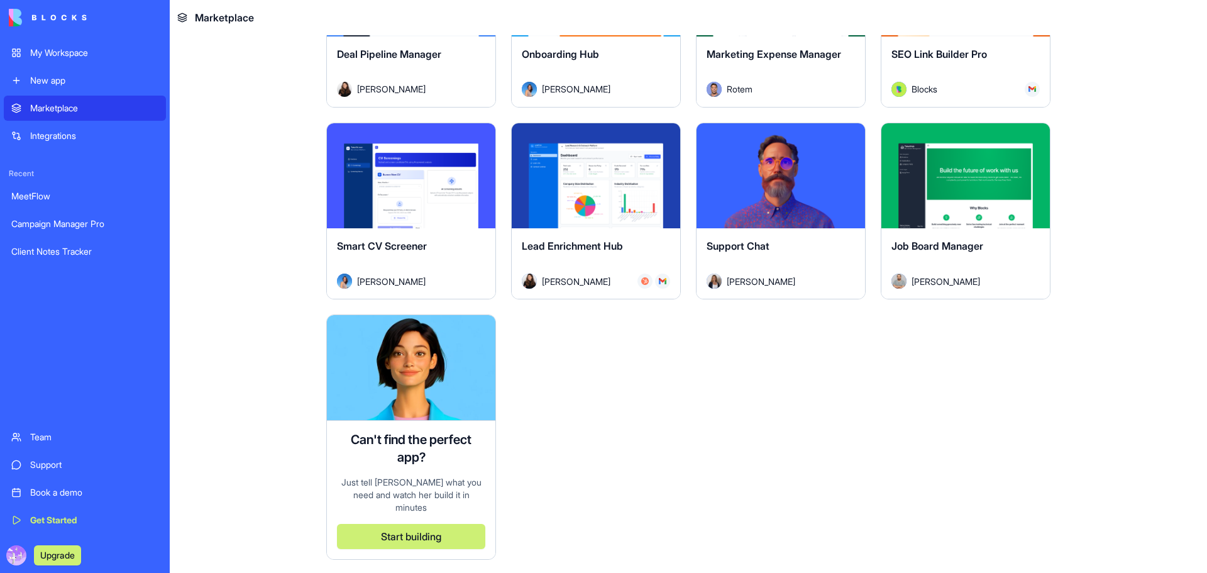
scroll to position [3404, 0]
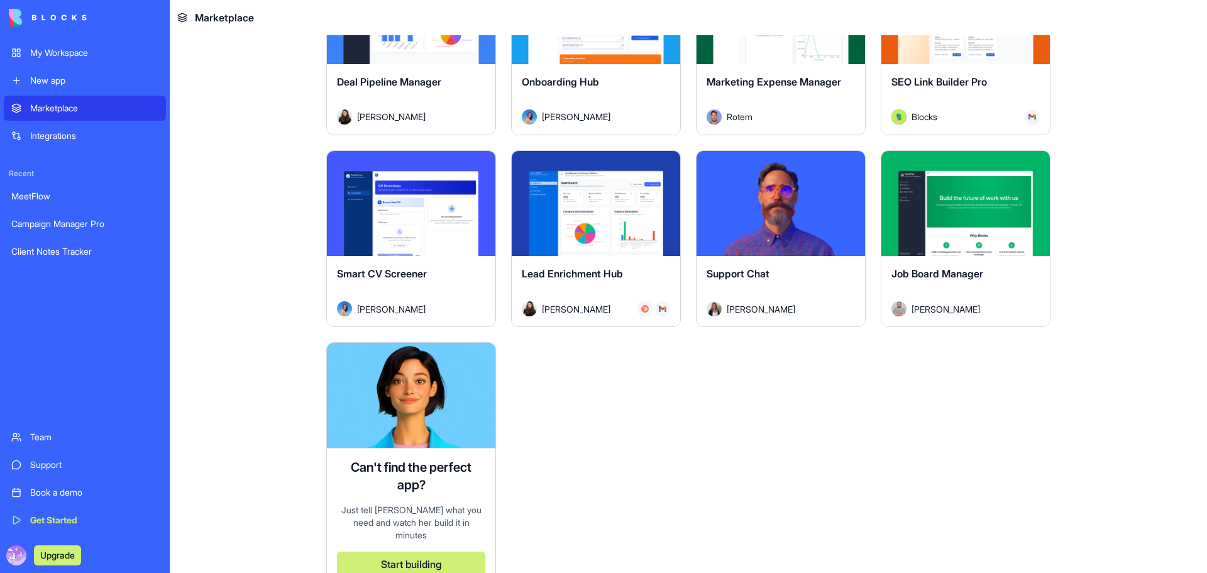
click at [766, 229] on div "Explore" at bounding box center [780, 204] width 168 height 106
click at [749, 156] on div "Explore" at bounding box center [780, 204] width 168 height 106
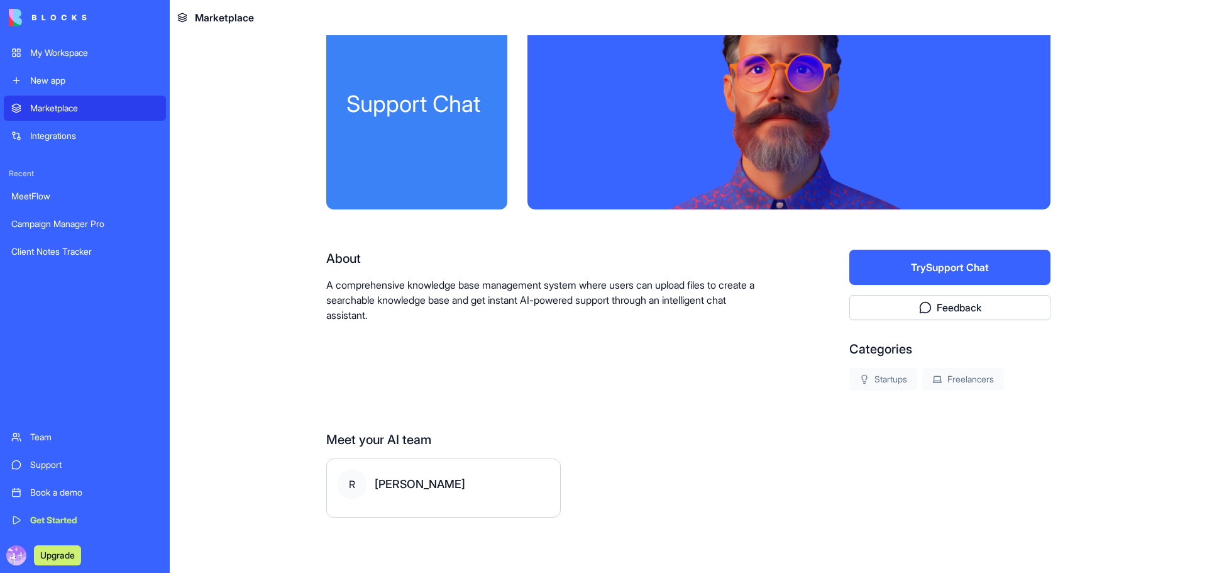
scroll to position [42, 0]
click at [992, 272] on button "Try Support Chat" at bounding box center [949, 267] width 201 height 35
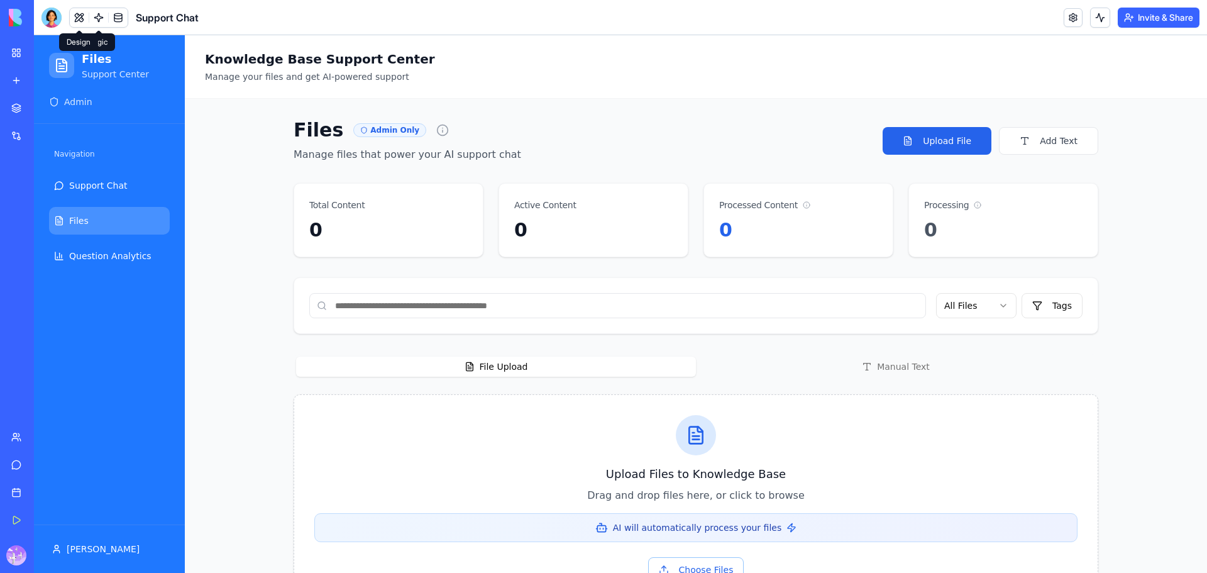
click at [79, 16] on button at bounding box center [79, 17] width 19 height 19
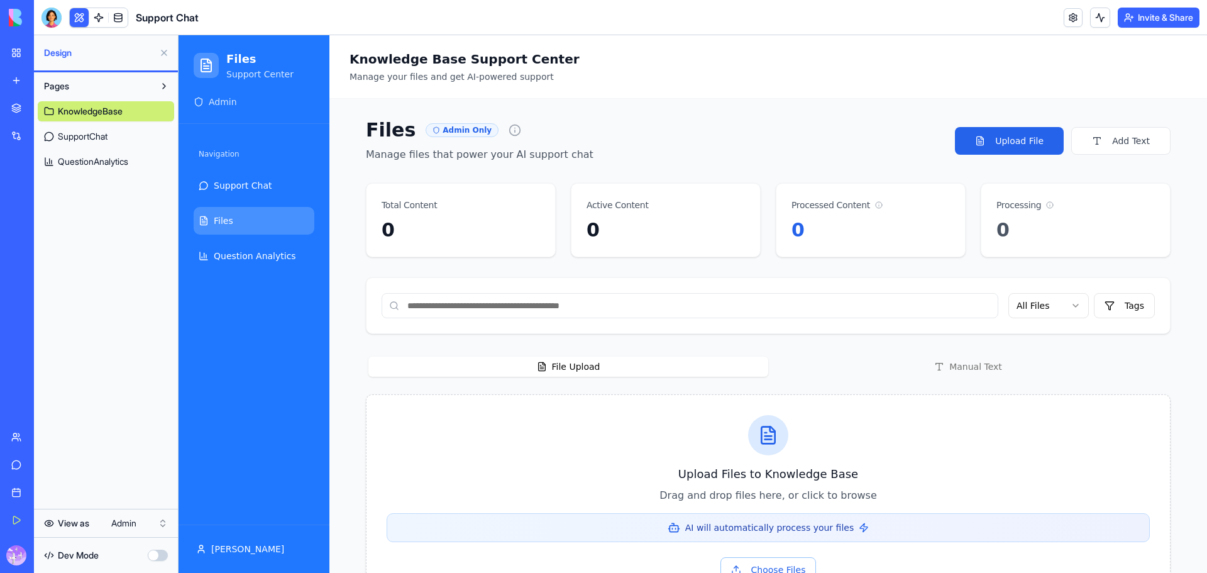
click at [113, 166] on span "QuestionAnalytics" at bounding box center [93, 161] width 70 height 13
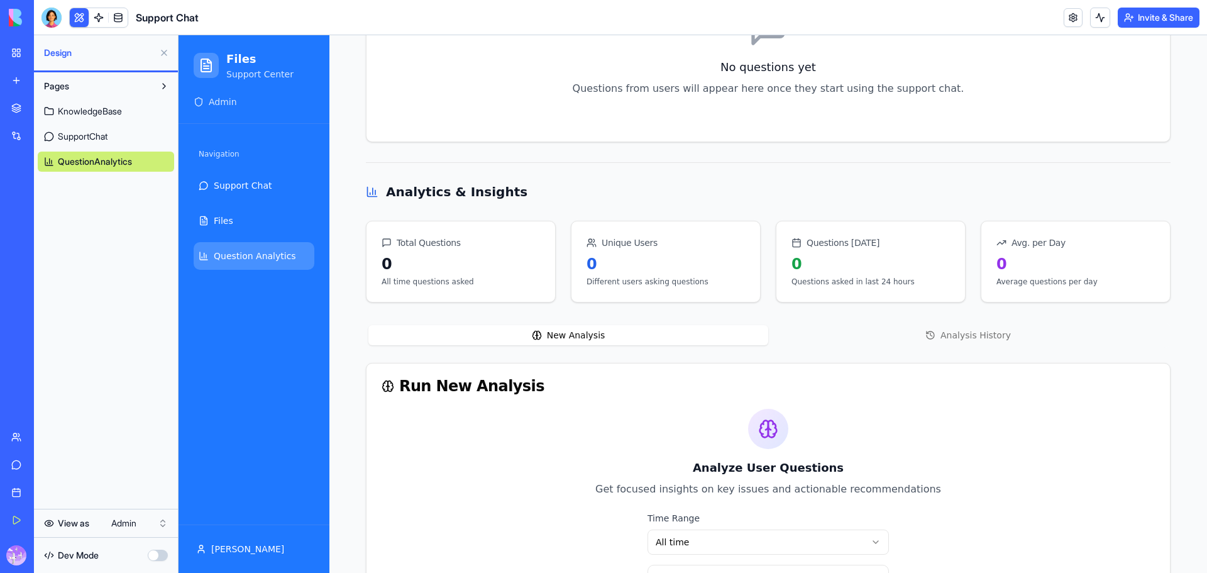
scroll to position [368, 0]
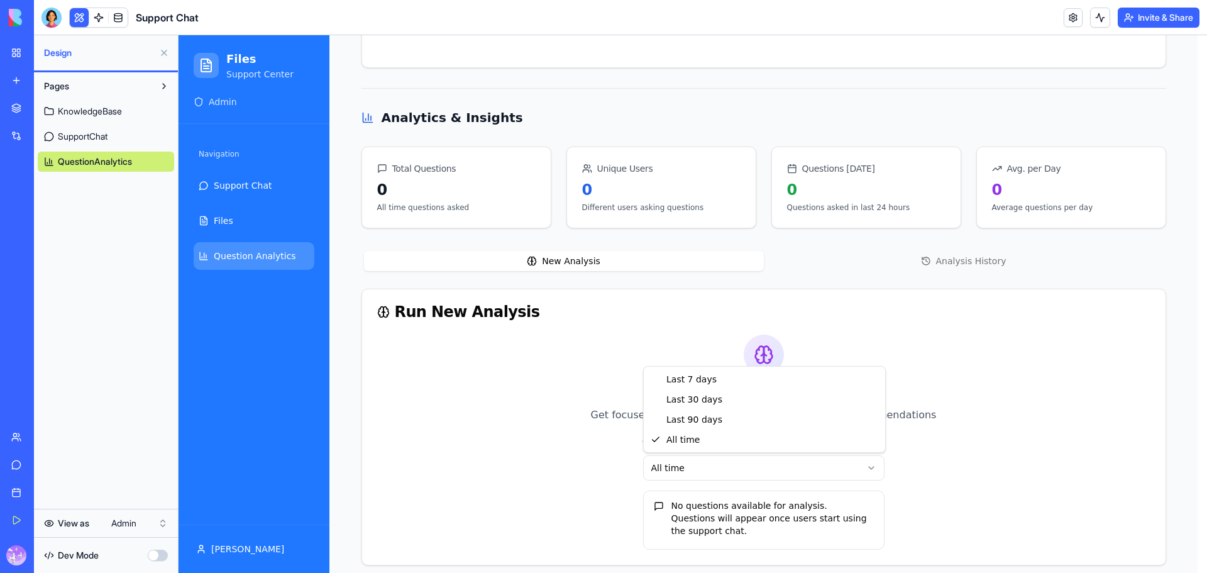
click at [686, 471] on html "Files Support Center Admin Navigation Support Chat Files Question Analytics [PE…" at bounding box center [693, 126] width 1028 height 918
click at [251, 217] on html "Files Support Center Admin Navigation Support Chat Files Question Analytics [PE…" at bounding box center [693, 126] width 1028 height 918
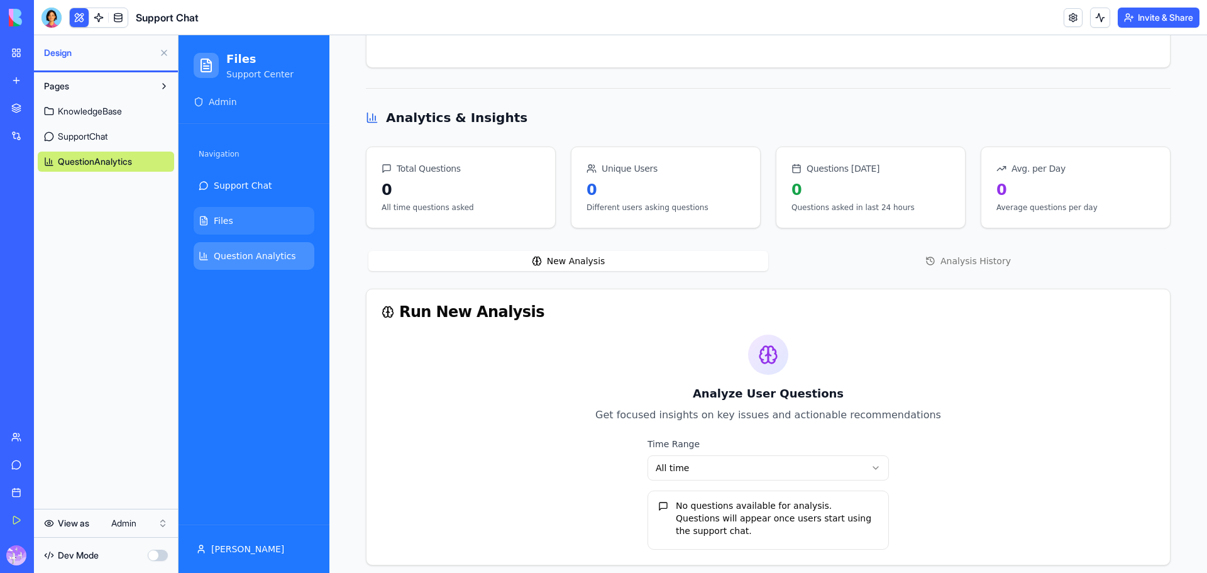
click at [216, 221] on span "Files" at bounding box center [223, 220] width 19 height 13
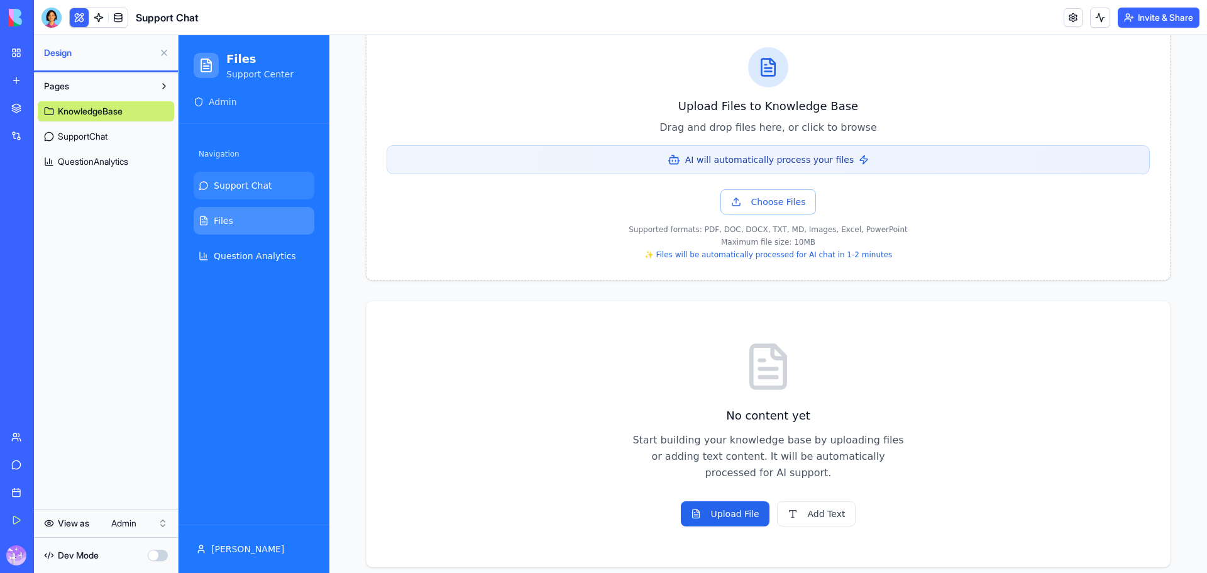
click at [229, 188] on span "Support Chat" at bounding box center [243, 185] width 58 height 13
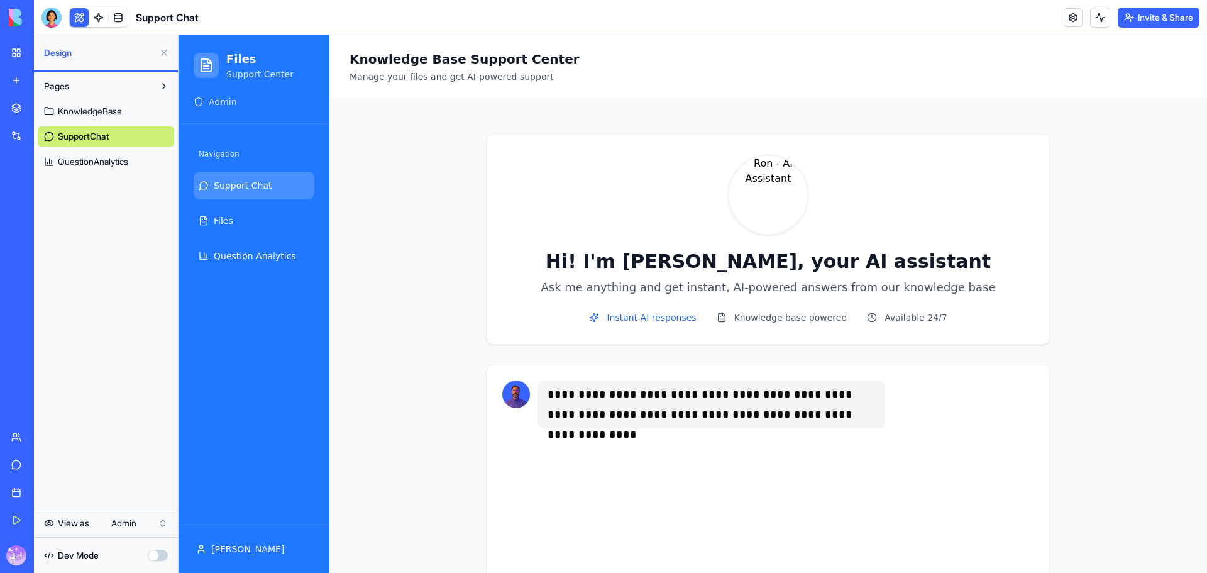
click at [1171, 22] on button "Invite & Share" at bounding box center [1159, 18] width 82 height 20
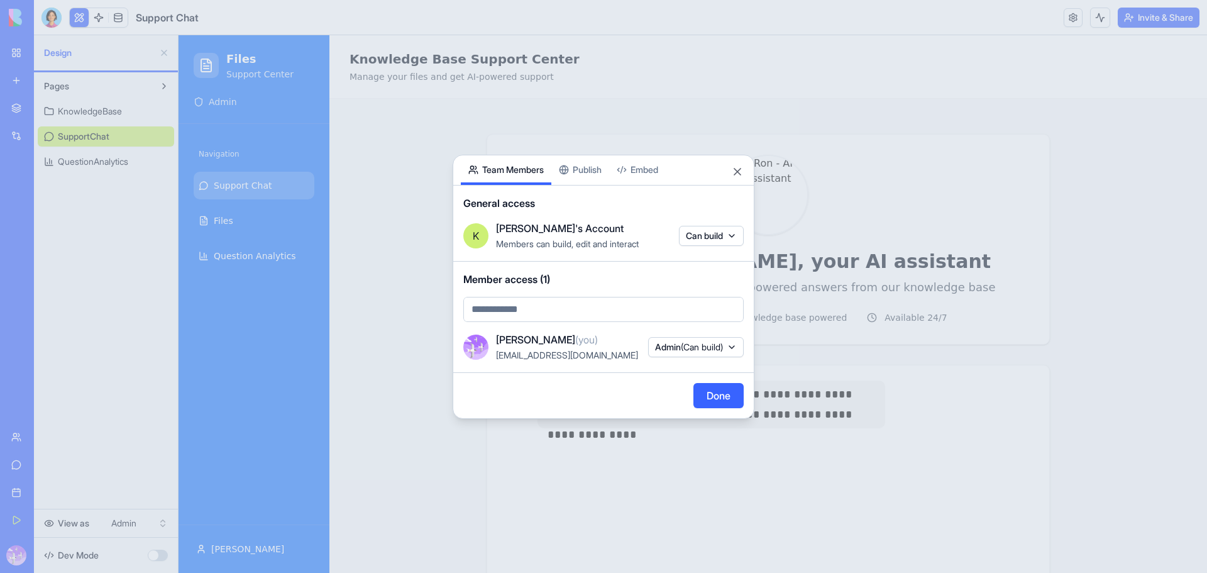
click at [585, 167] on div "Share App Team Members Publish Embed General access [PERSON_NAME]'s Account Mem…" at bounding box center [604, 287] width 302 height 264
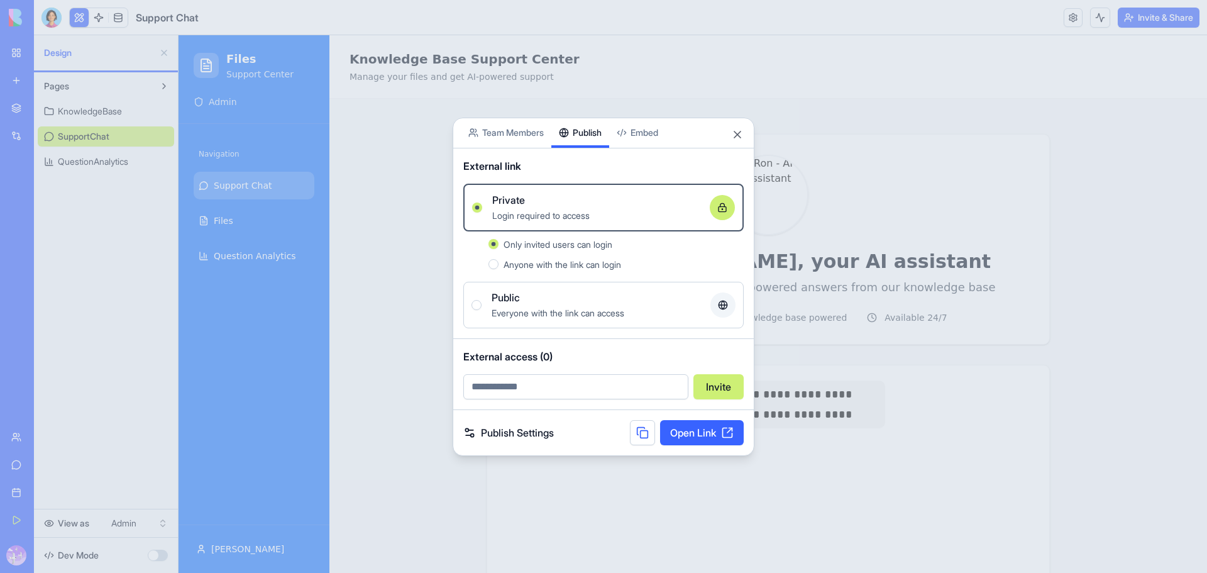
click at [474, 305] on button "Public Everyone with the link can access" at bounding box center [476, 305] width 10 height 10
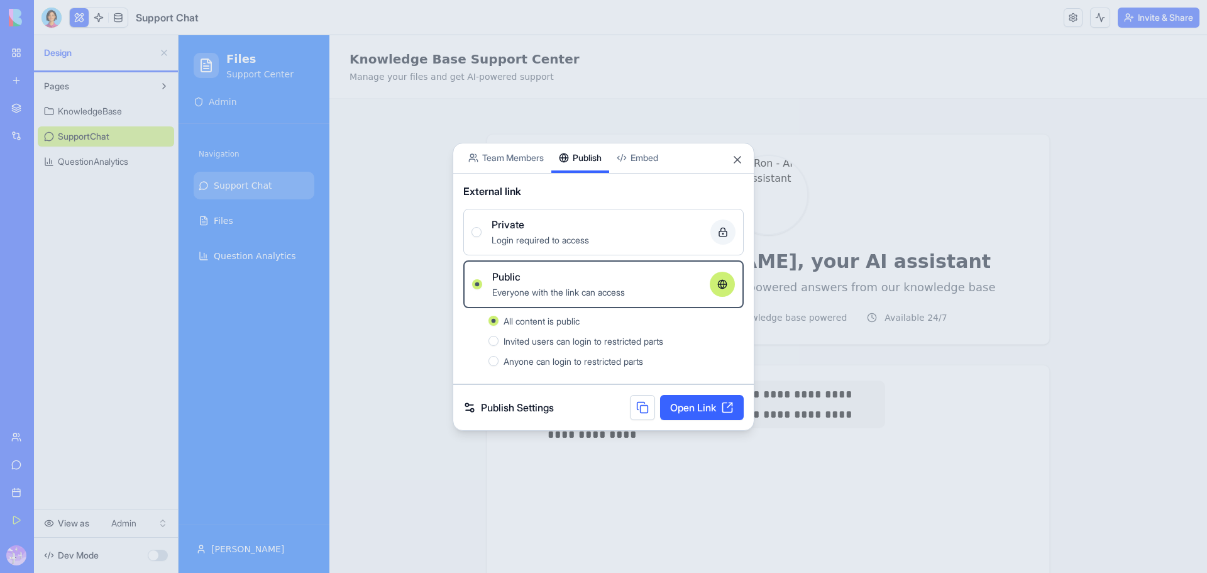
click at [690, 404] on link "Open Link" at bounding box center [702, 407] width 84 height 25
click at [739, 158] on button "Close" at bounding box center [737, 159] width 13 height 13
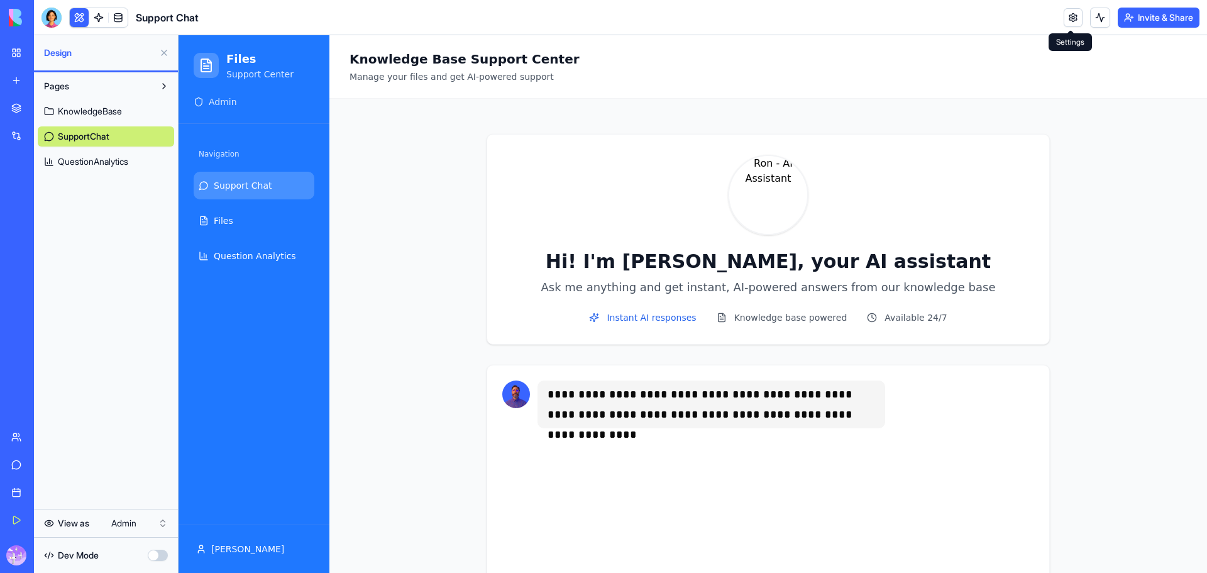
click at [1067, 19] on link at bounding box center [1073, 17] width 19 height 19
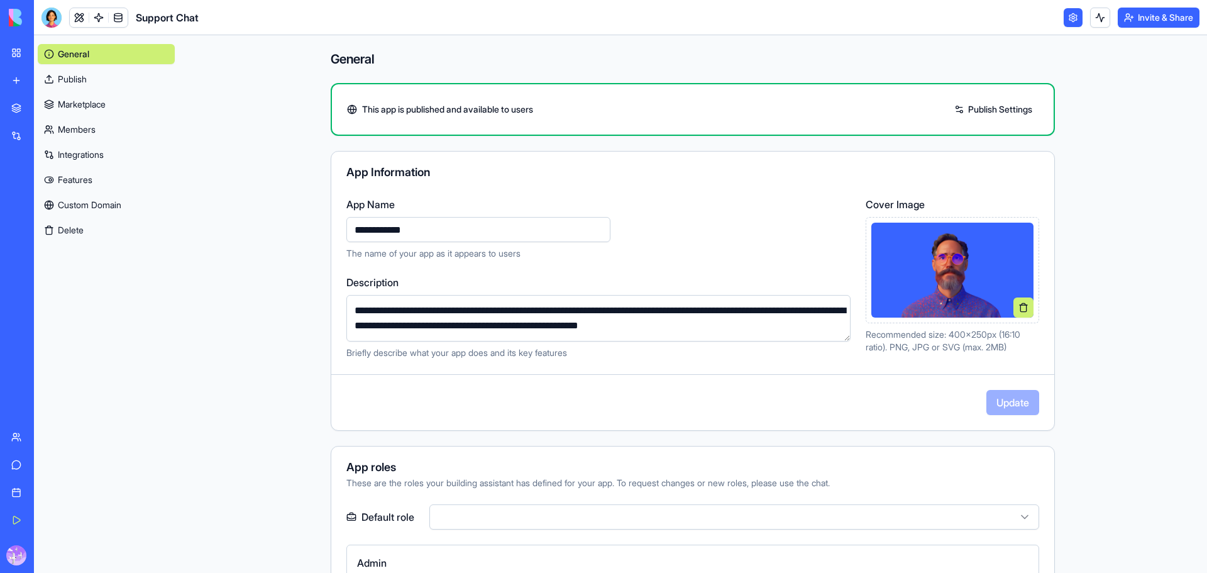
click at [1023, 108] on link "Publish Settings" at bounding box center [993, 109] width 91 height 20
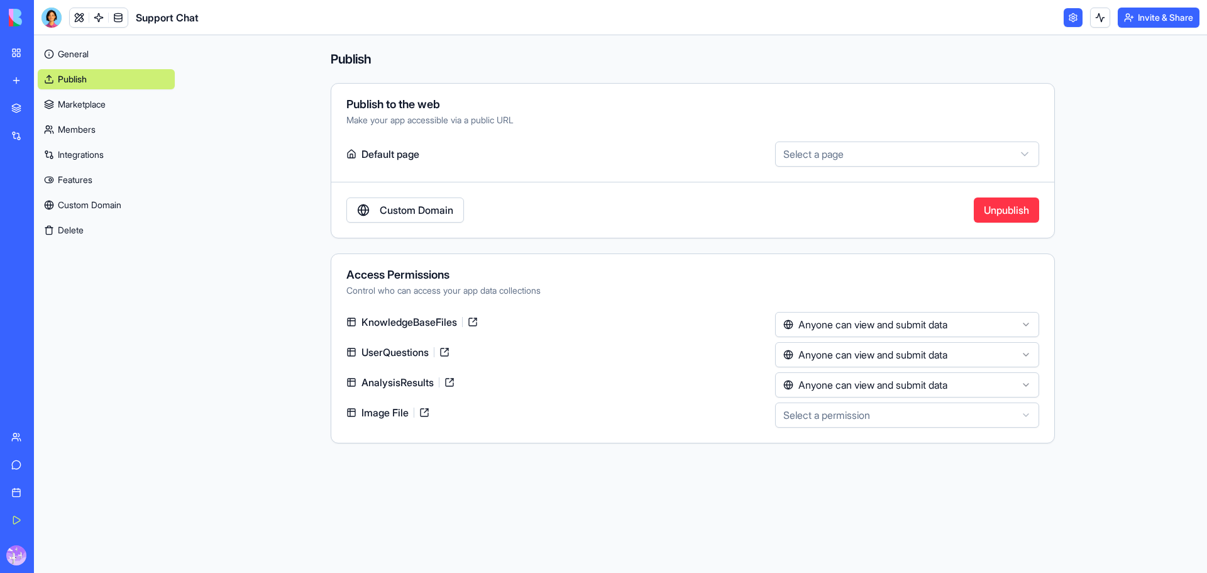
click at [833, 153] on html "**********" at bounding box center [603, 286] width 1207 height 573
select select "**********"
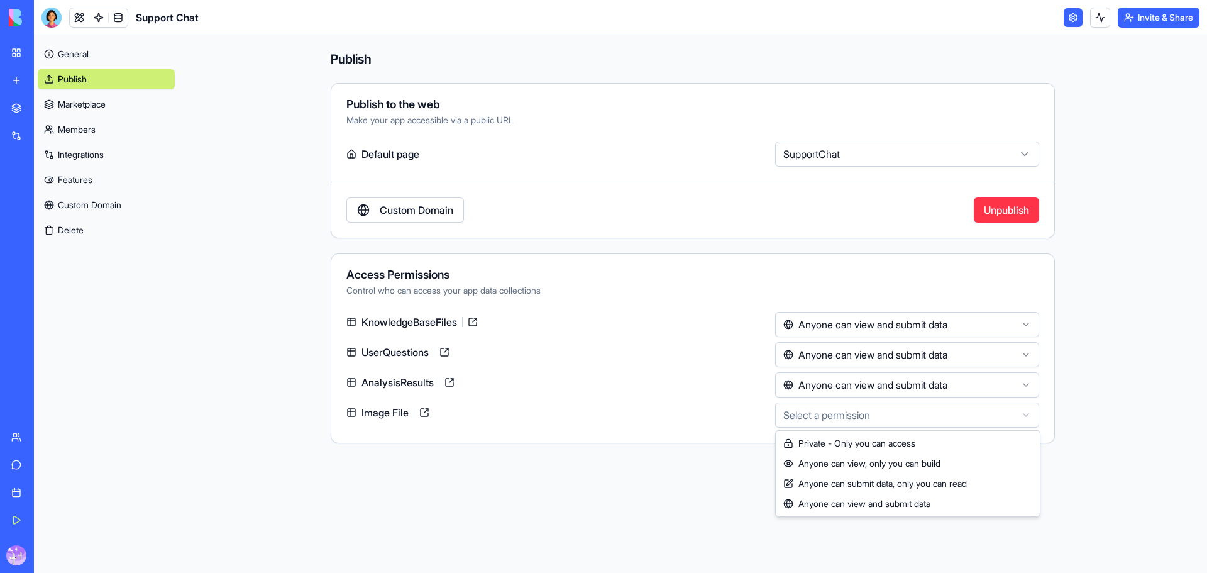
click at [916, 417] on html "**********" at bounding box center [603, 286] width 1207 height 573
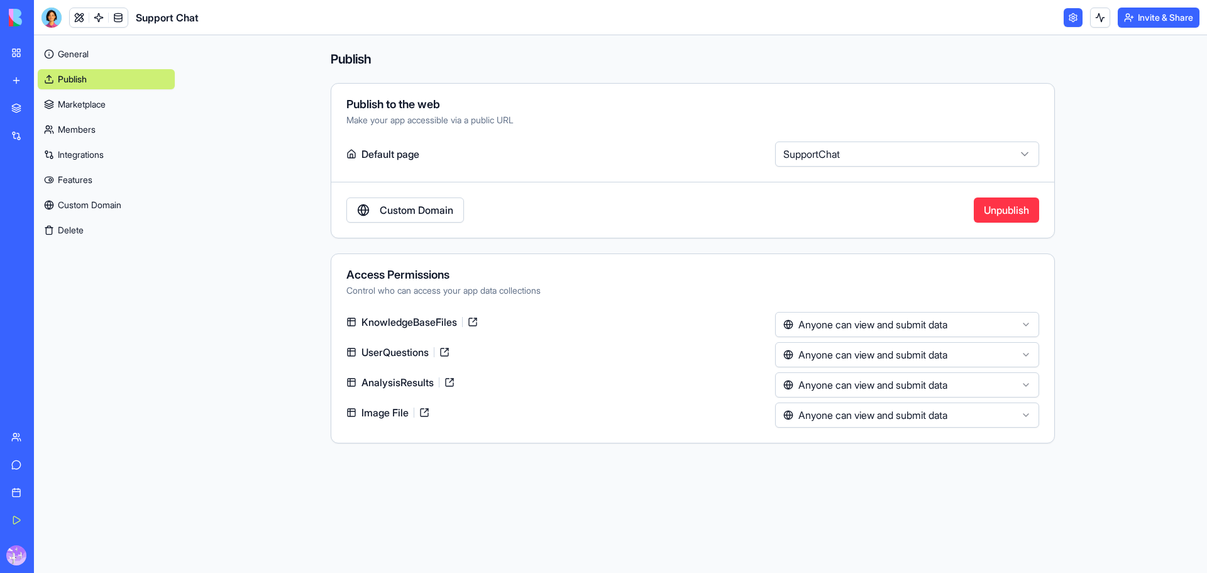
click at [1092, 463] on main "**********" at bounding box center [693, 303] width 1028 height 537
click at [833, 152] on html "**********" at bounding box center [603, 286] width 1207 height 573
click at [1115, 56] on html "**********" at bounding box center [603, 286] width 1207 height 573
click at [119, 111] on link "Marketplace" at bounding box center [106, 104] width 137 height 20
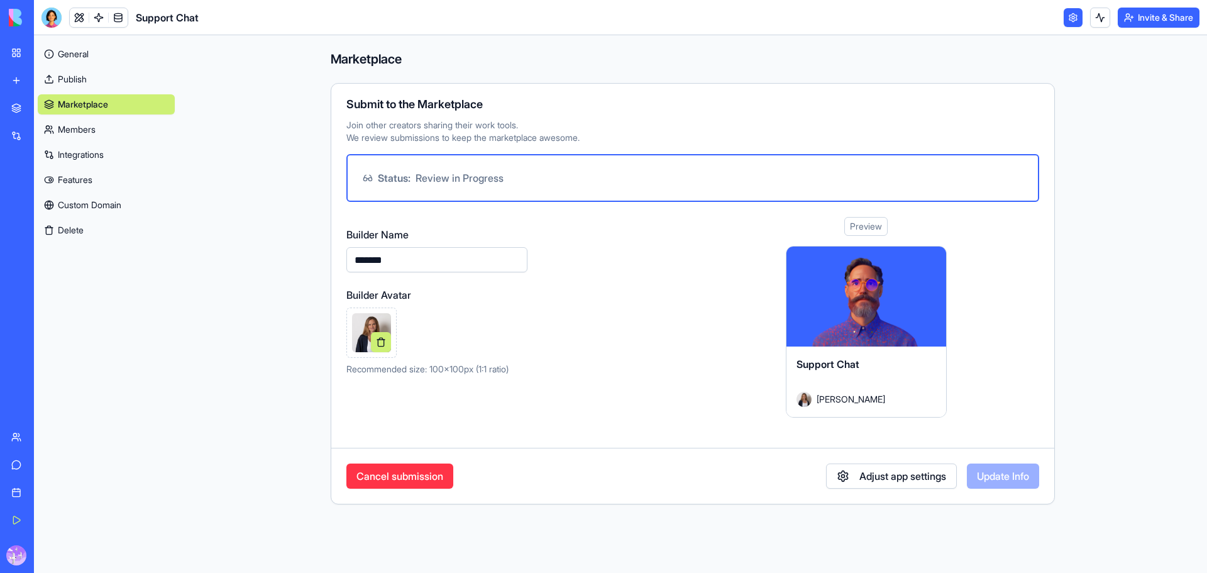
click at [106, 84] on link "Publish" at bounding box center [106, 79] width 137 height 20
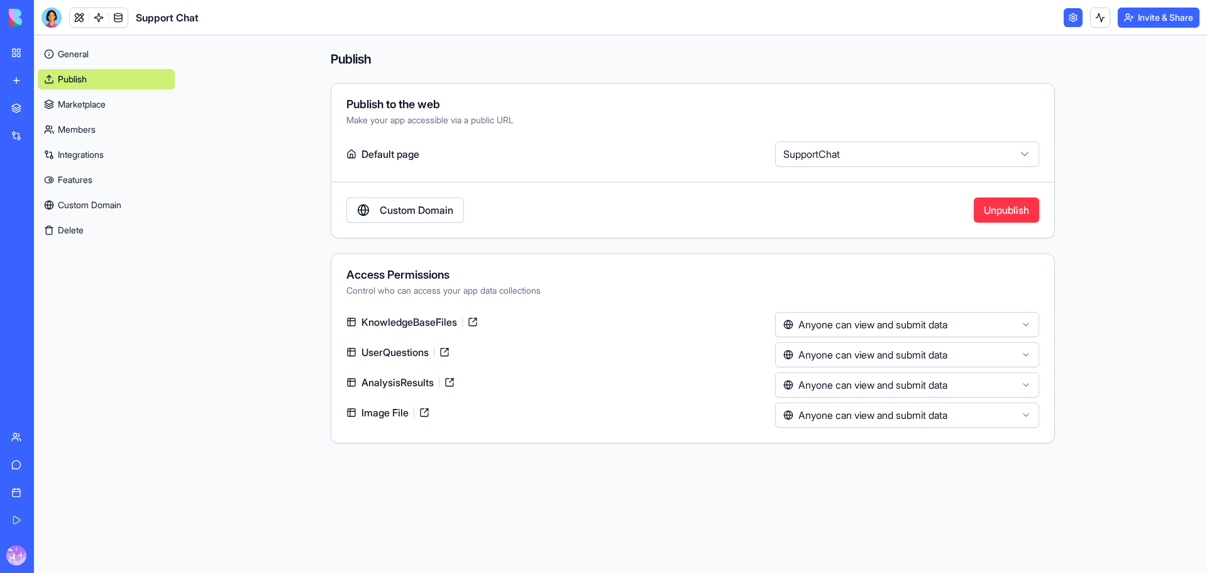
click at [89, 60] on link "General" at bounding box center [106, 54] width 137 height 20
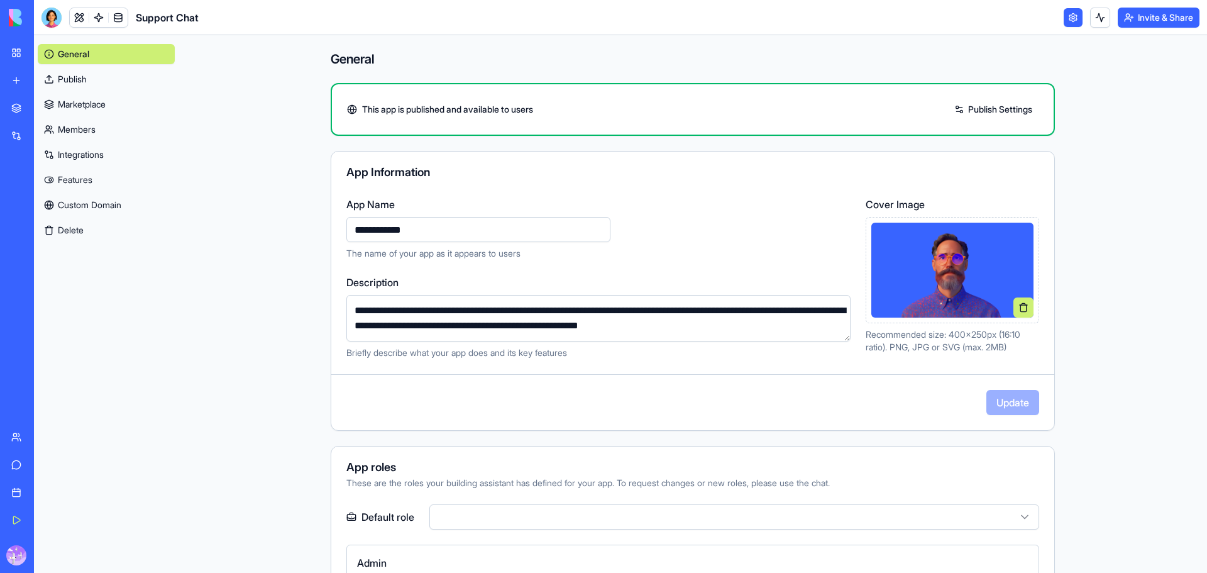
click at [18, 14] on img at bounding box center [48, 18] width 78 height 18
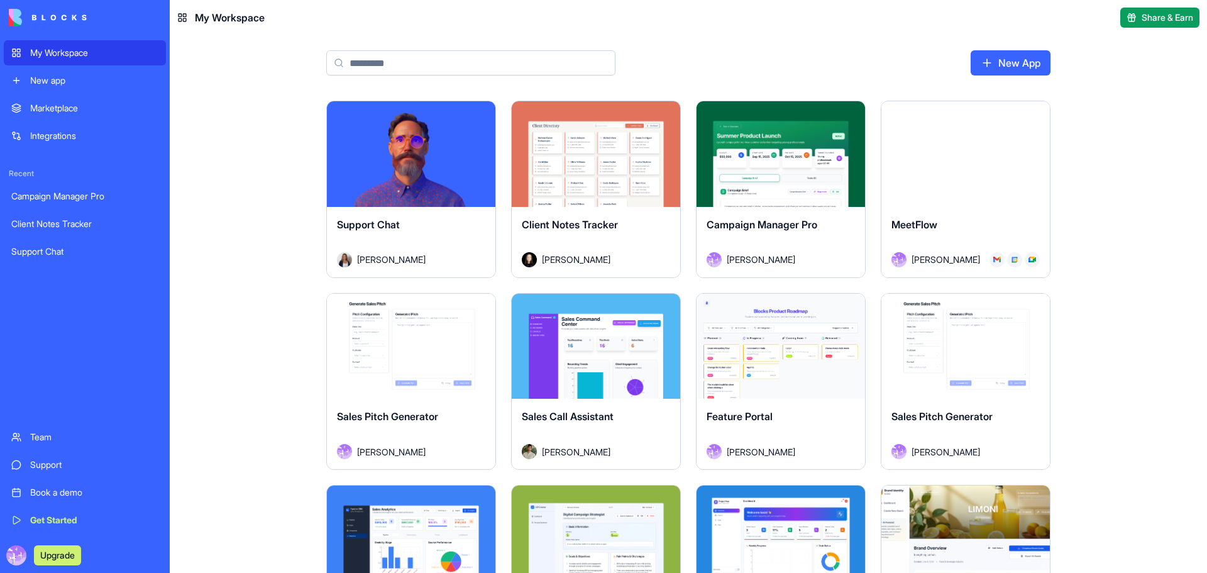
click at [54, 105] on div "Marketplace" at bounding box center [94, 108] width 128 height 13
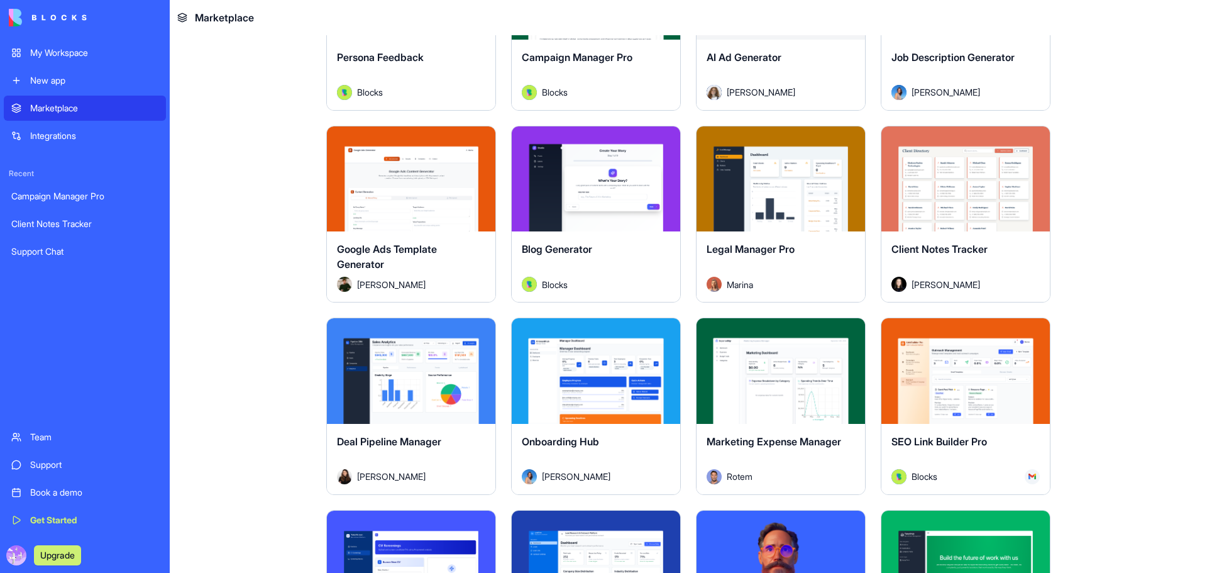
scroll to position [3080, 0]
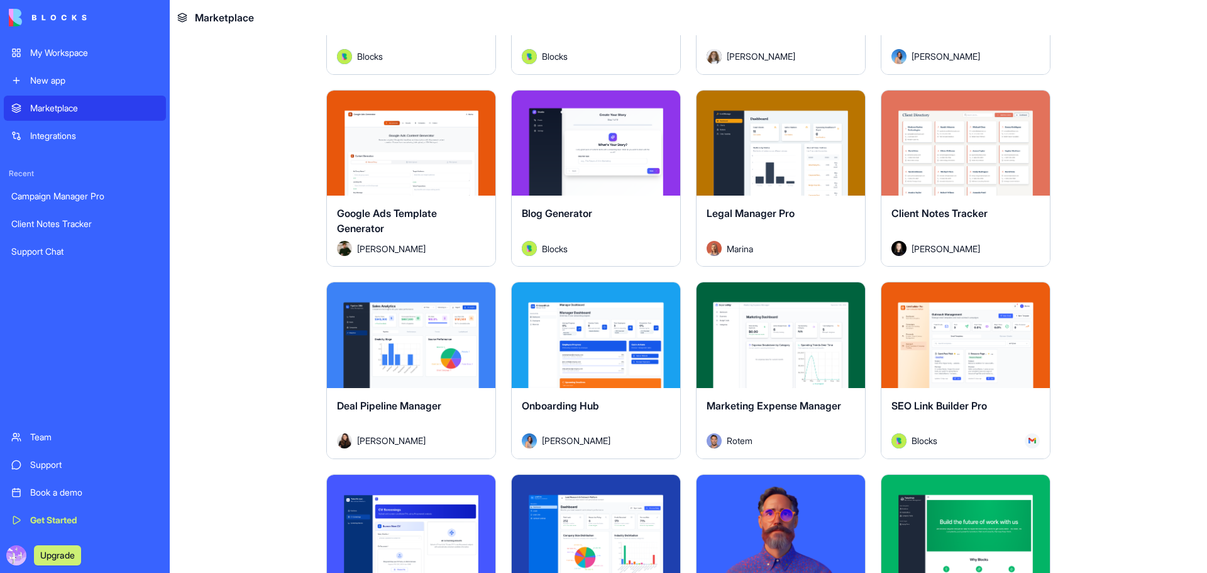
click at [781, 166] on div "Explore" at bounding box center [780, 144] width 168 height 106
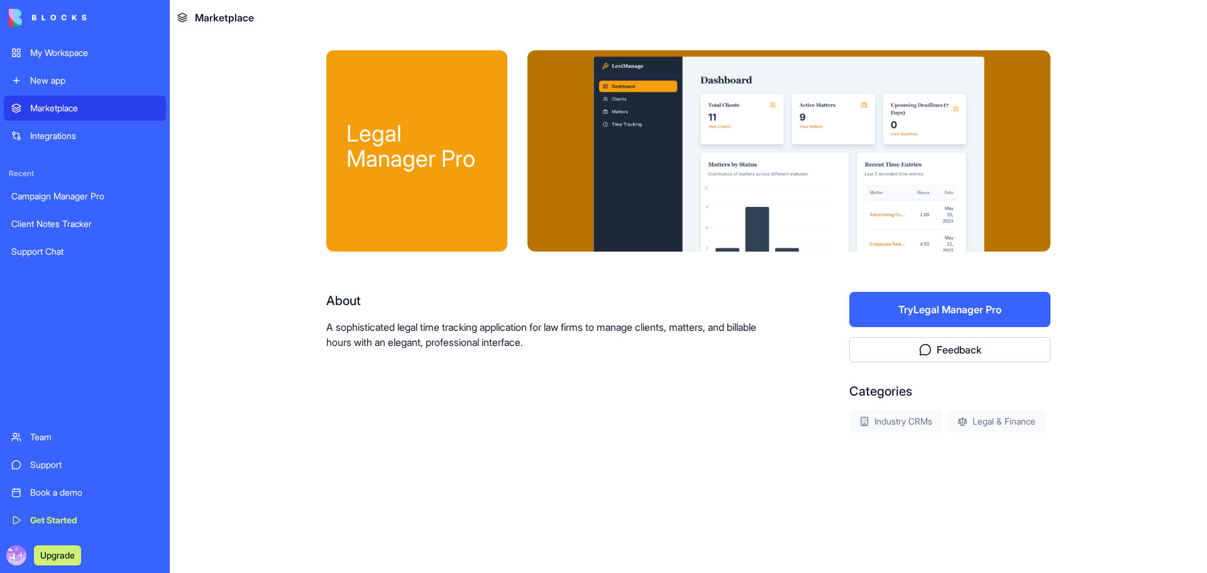
click at [947, 307] on button "Try Legal Manager Pro" at bounding box center [949, 309] width 201 height 35
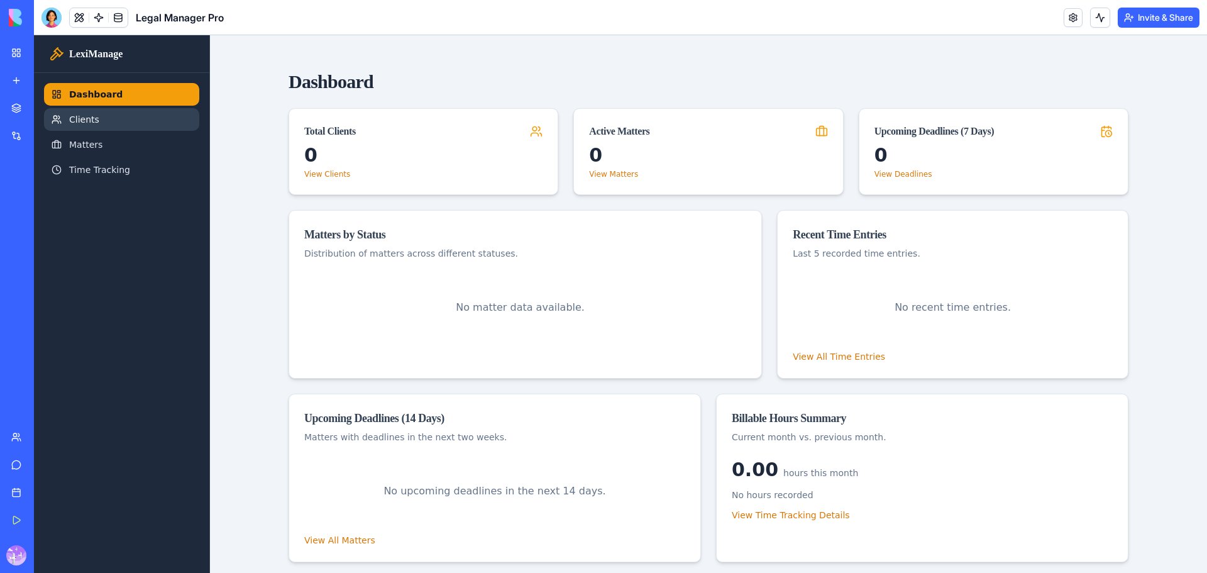
click at [79, 121] on link "Clients" at bounding box center [121, 119] width 155 height 23
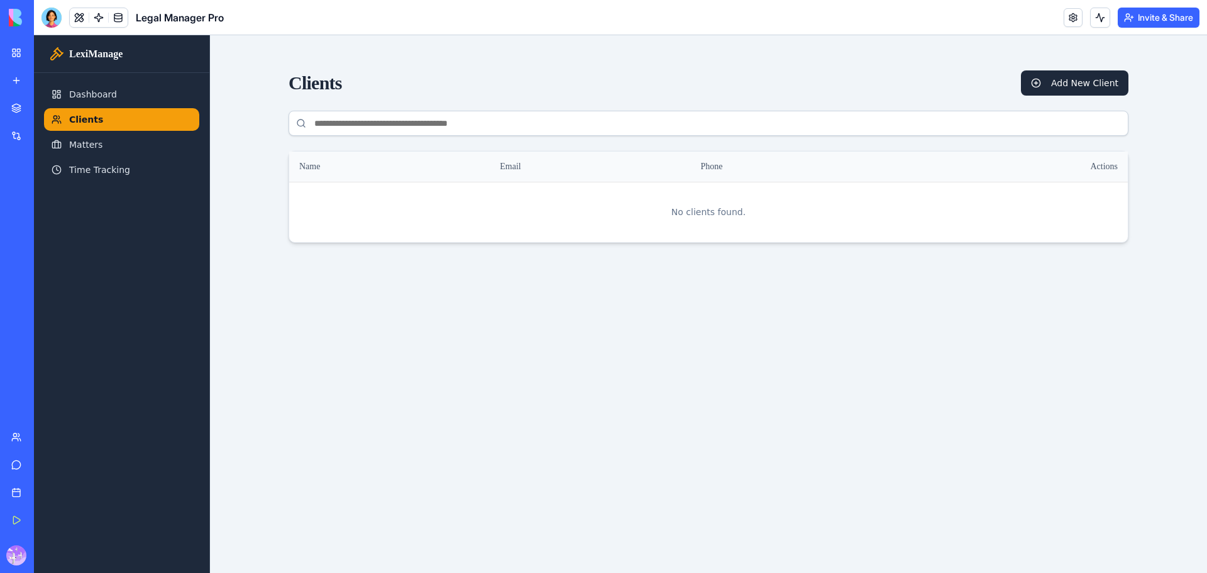
click at [87, 116] on link "Clients" at bounding box center [121, 119] width 155 height 23
click at [96, 97] on link "Dashboard" at bounding box center [121, 94] width 155 height 23
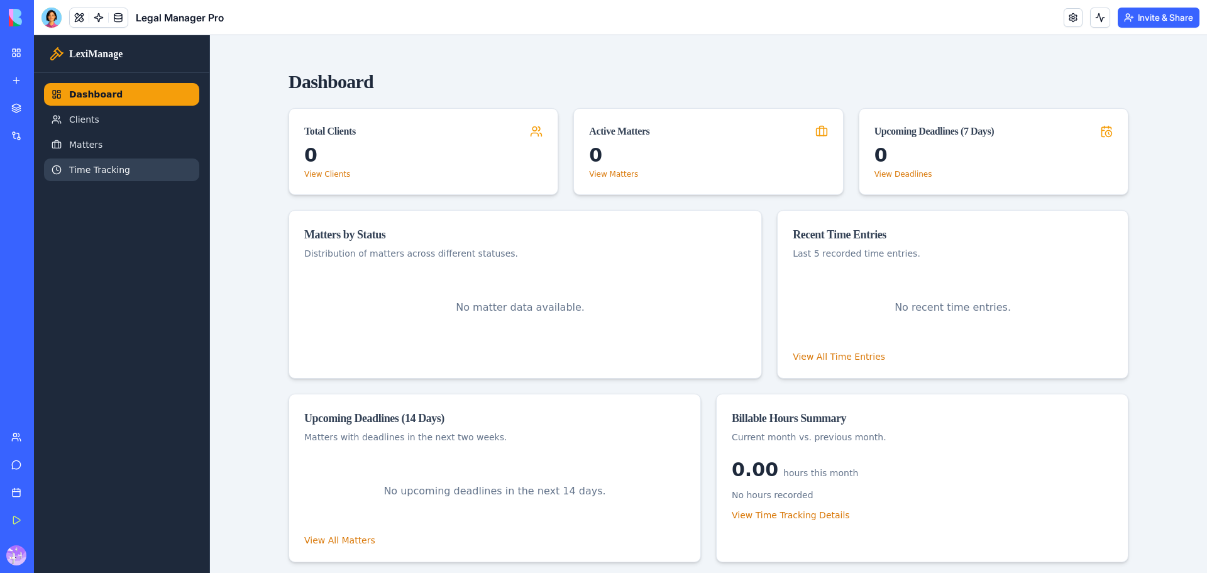
click at [94, 172] on link "Time Tracking" at bounding box center [121, 169] width 155 height 23
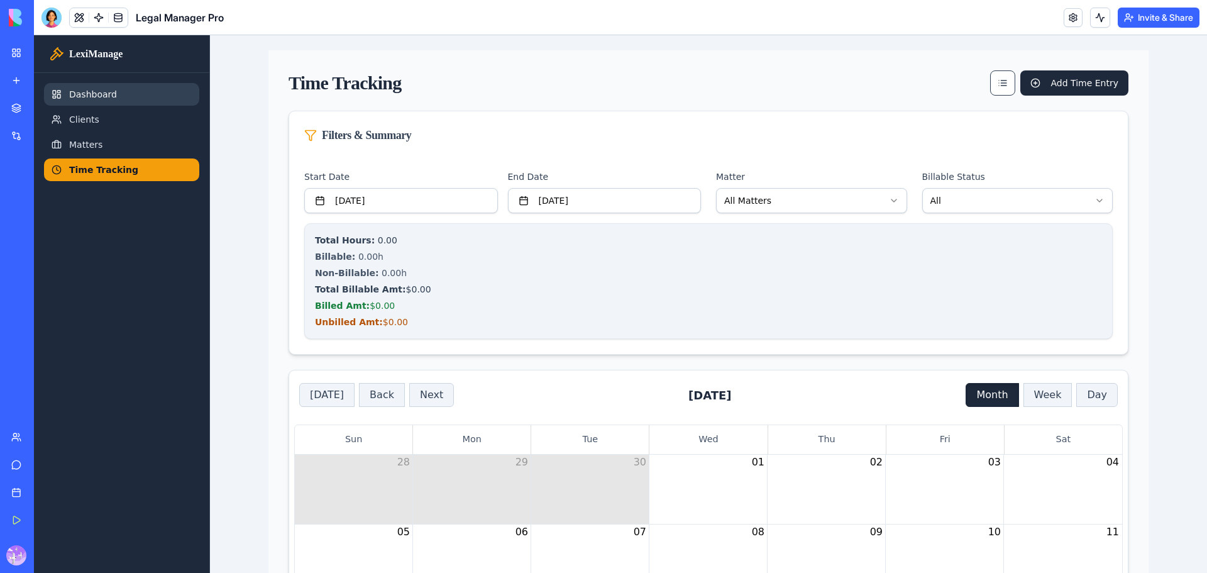
click at [97, 96] on link "Dashboard" at bounding box center [121, 94] width 155 height 23
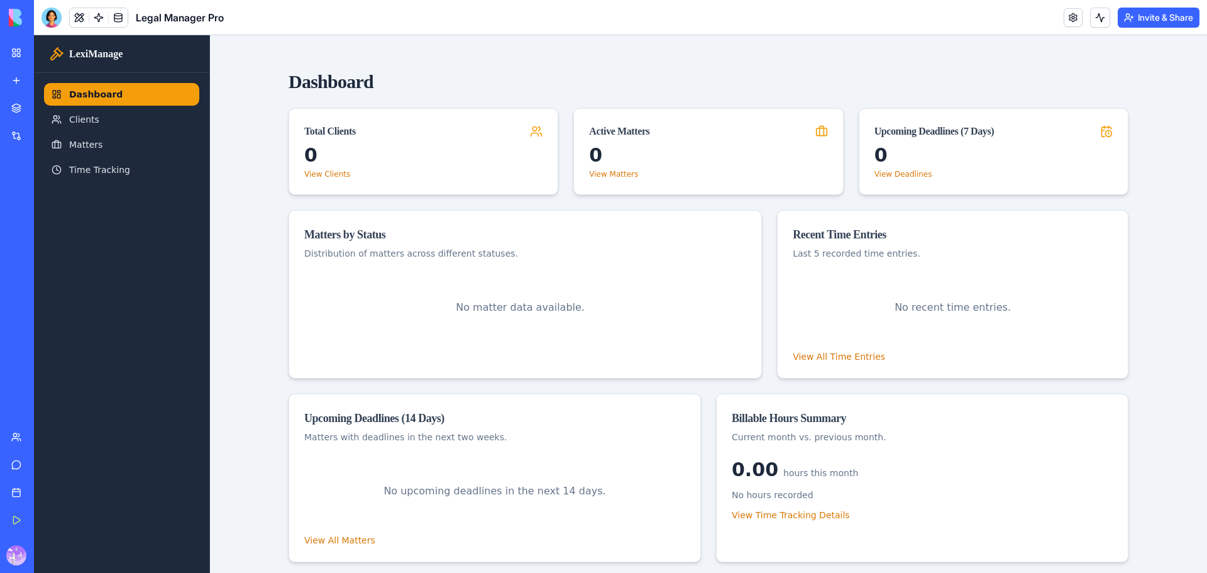
click at [47, 48] on div "My Workspace" at bounding box center [38, 53] width 16 height 13
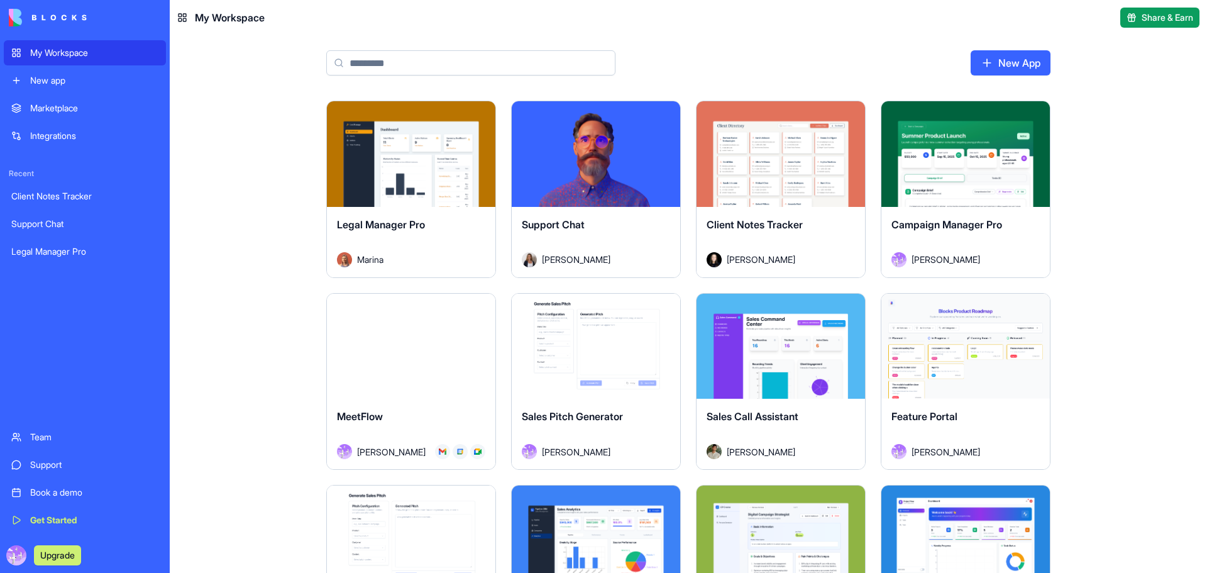
click at [608, 188] on div "Launch" at bounding box center [596, 154] width 168 height 106
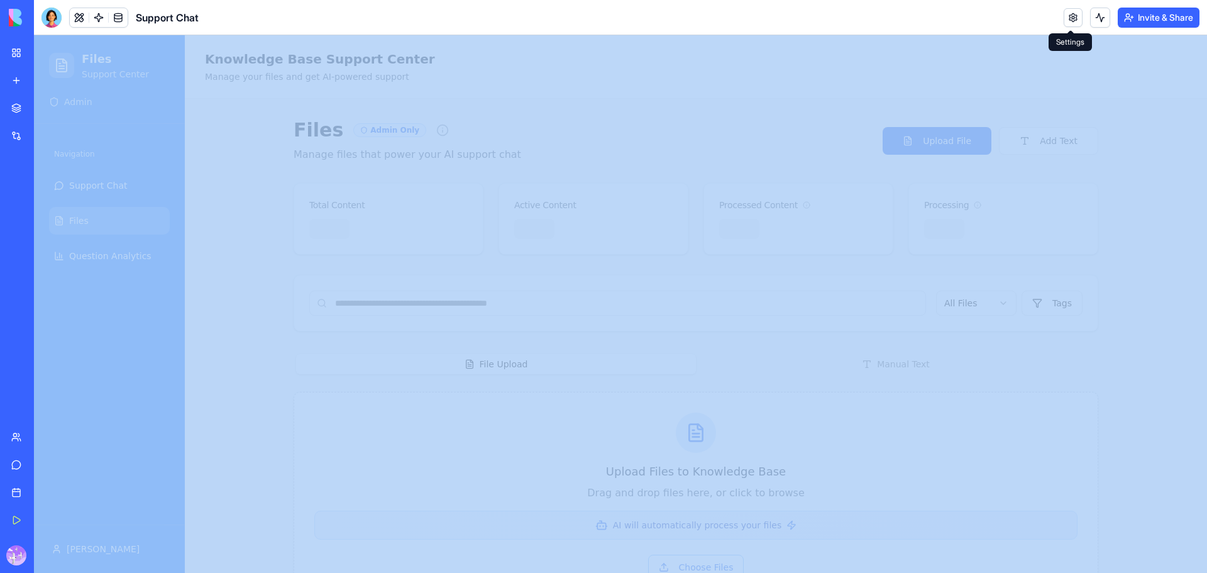
click at [1067, 21] on link at bounding box center [1073, 17] width 19 height 19
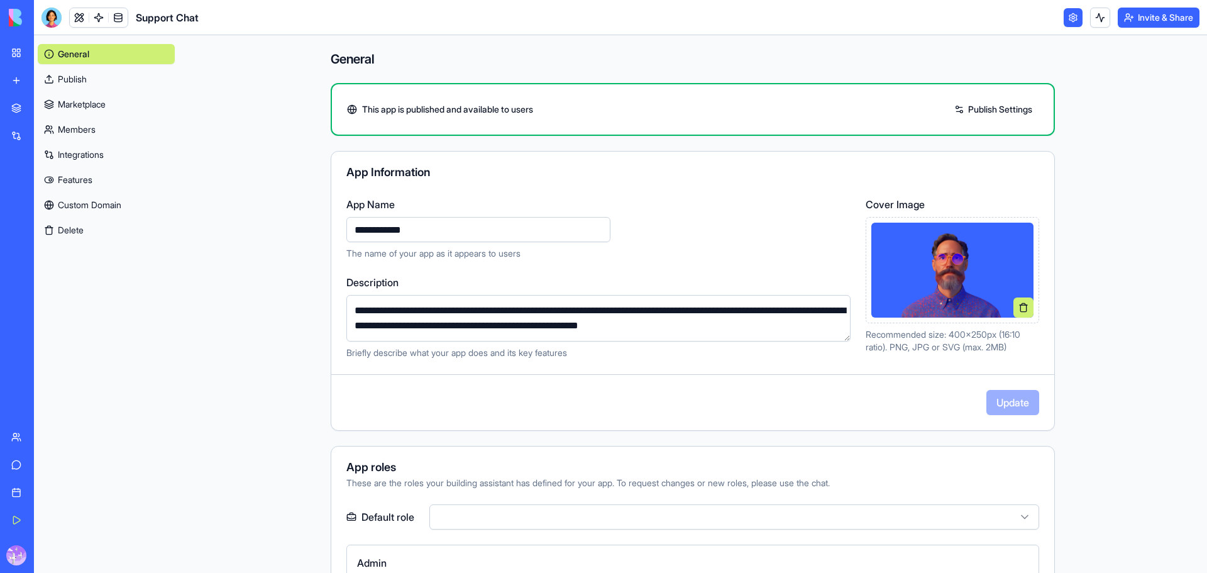
click at [1074, 19] on link at bounding box center [1073, 17] width 19 height 19
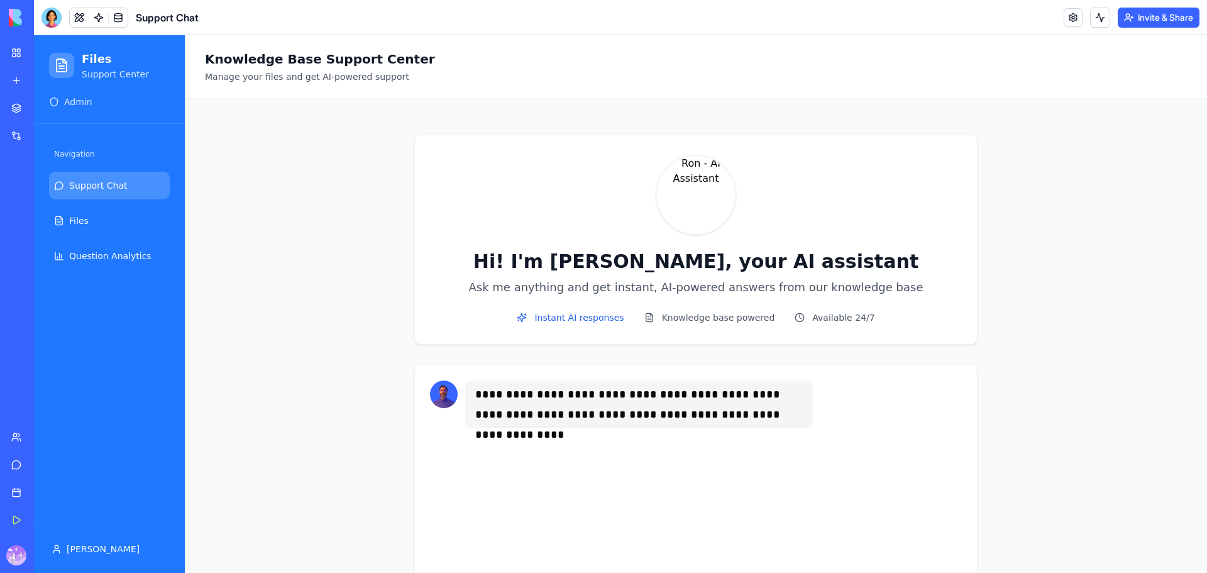
click at [1152, 20] on button "Invite & Share" at bounding box center [1159, 18] width 82 height 20
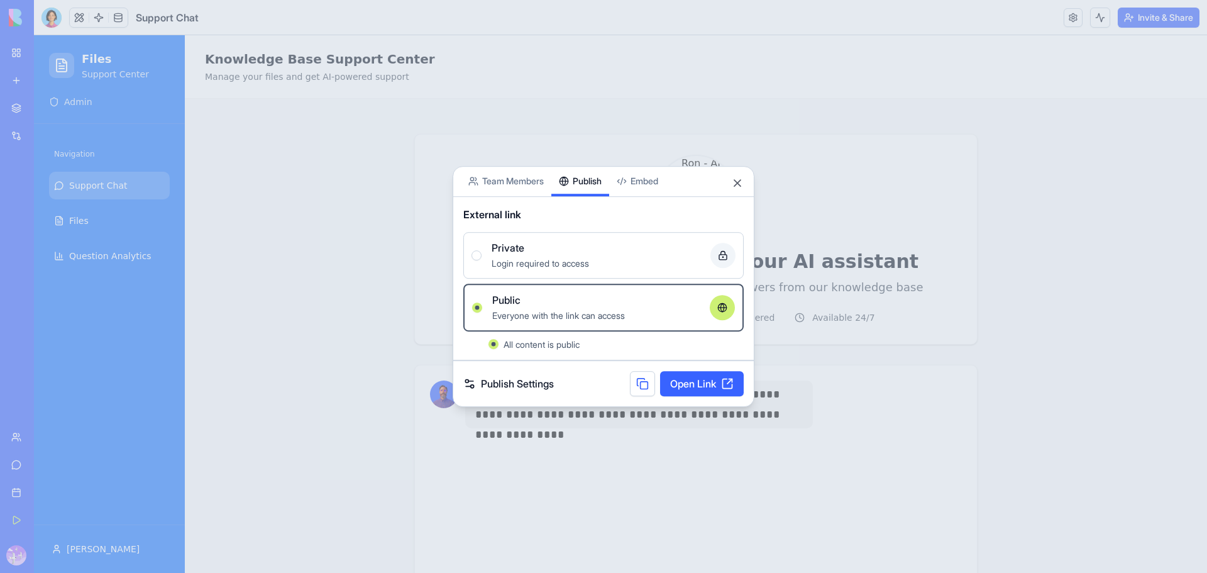
click at [595, 174] on button "Publish" at bounding box center [580, 182] width 58 height 30
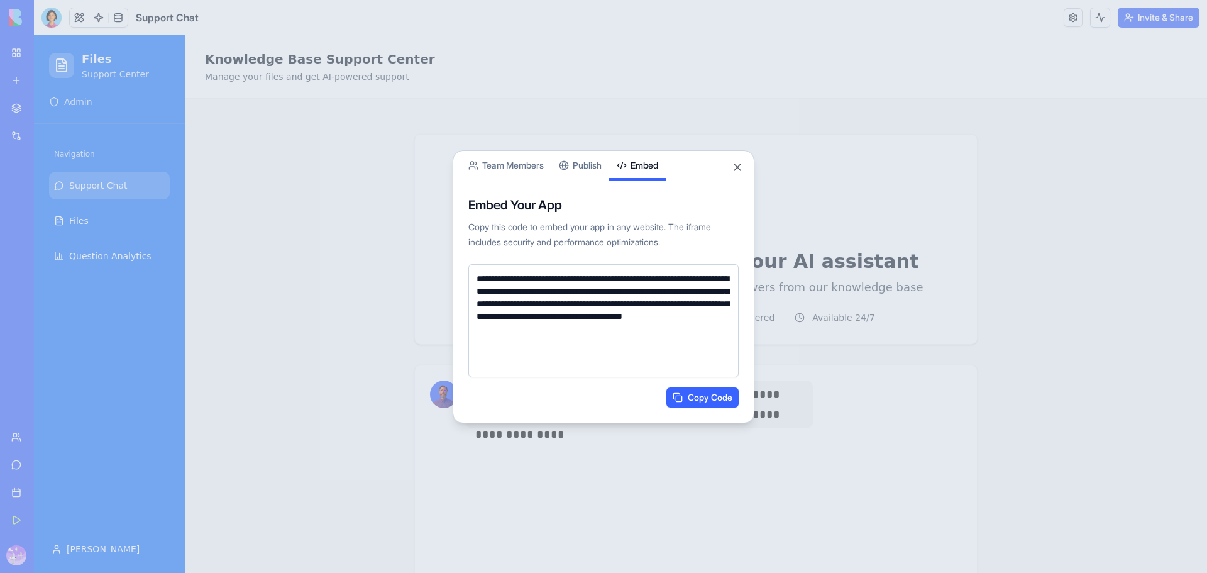
click at [656, 162] on button "Embed" at bounding box center [637, 166] width 57 height 30
drag, startPoint x: 725, startPoint y: 353, endPoint x: 429, endPoint y: 243, distance: 316.6
click at [429, 243] on body "**********" at bounding box center [603, 286] width 1207 height 573
drag, startPoint x: 955, startPoint y: 204, endPoint x: 814, endPoint y: 180, distance: 142.7
click at [946, 203] on div at bounding box center [603, 286] width 1207 height 573
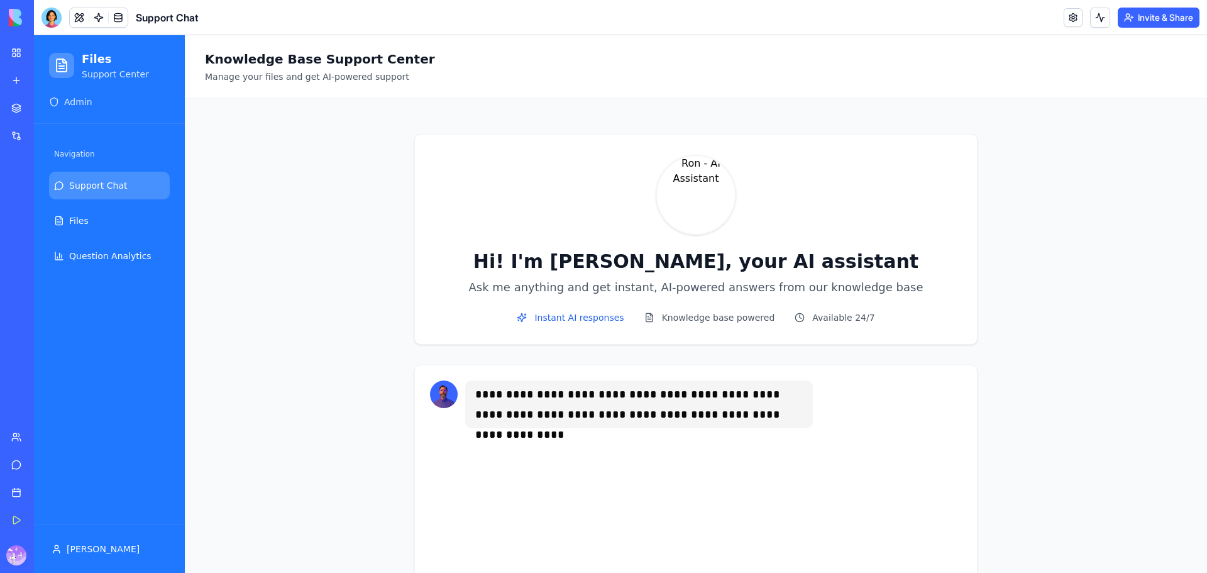
click at [756, 203] on div at bounding box center [696, 195] width 522 height 80
